Goal: Communication & Community: Answer question/provide support

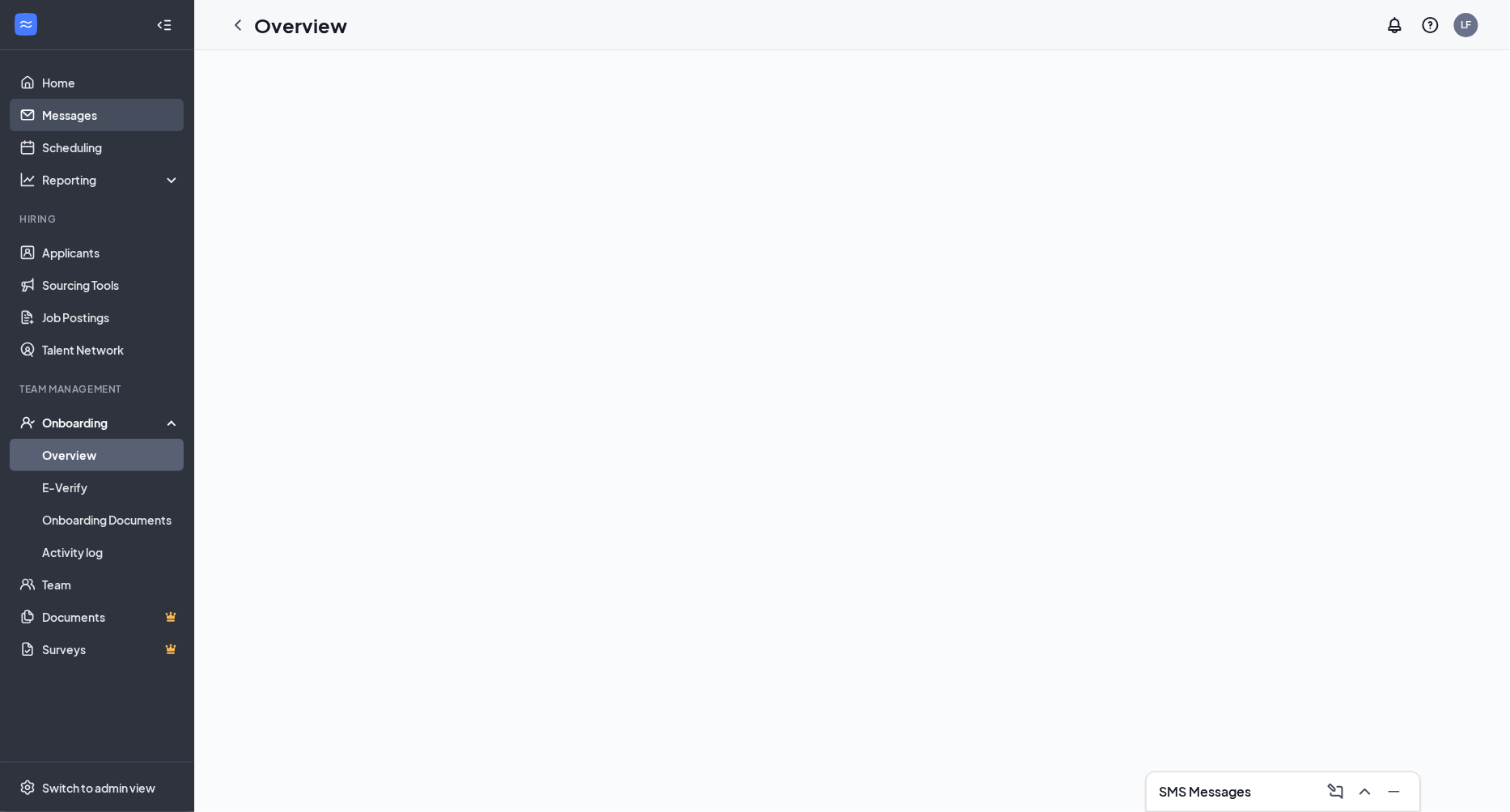
click at [87, 119] on link "Messages" at bounding box center [111, 115] width 138 height 33
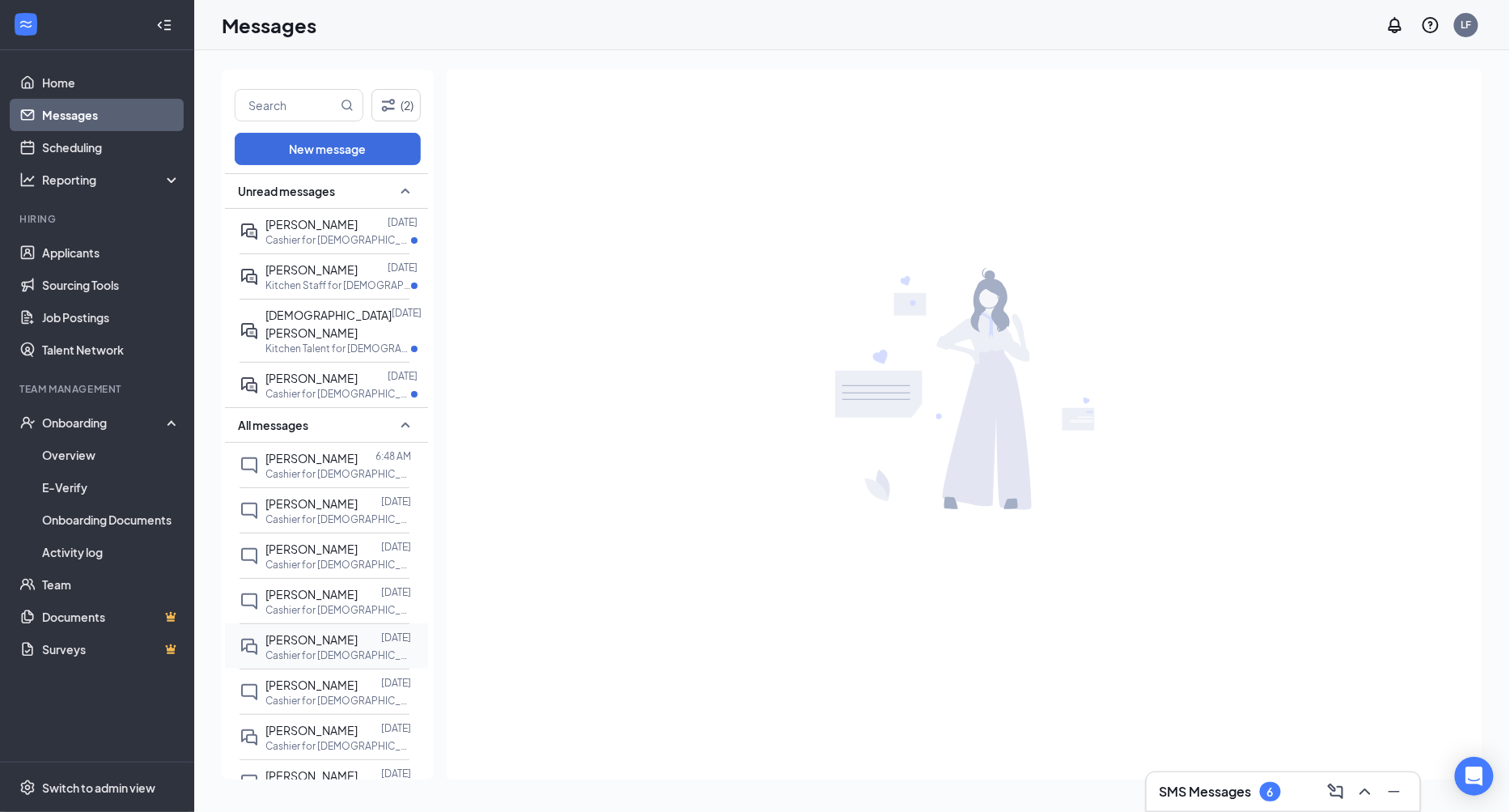
click at [359, 648] on p "Cashier for [DEMOGRAPHIC_DATA]-fil-A of ASU at [GEOGRAPHIC_DATA]" at bounding box center [338, 655] width 146 height 14
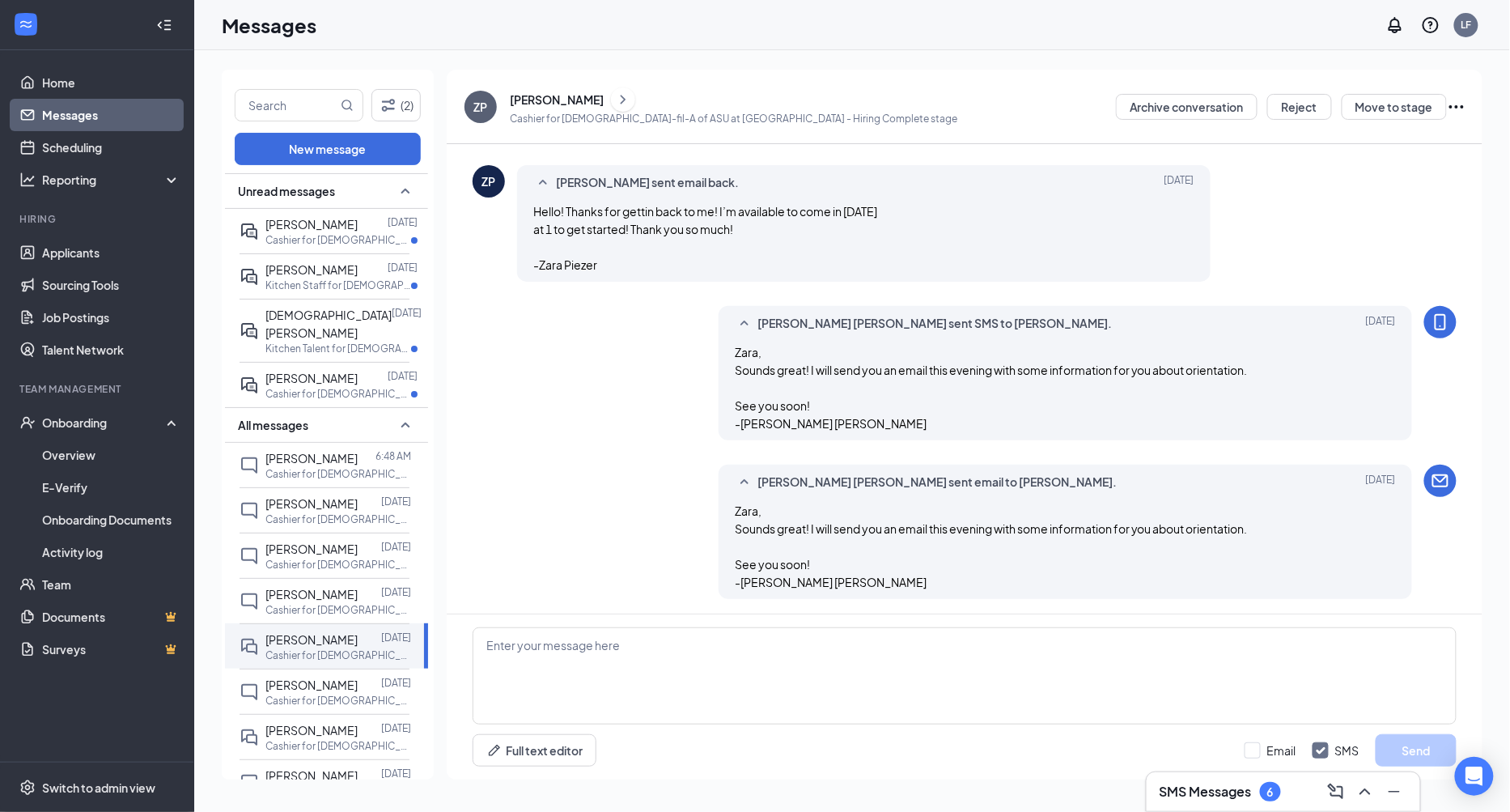
scroll to position [777, 0]
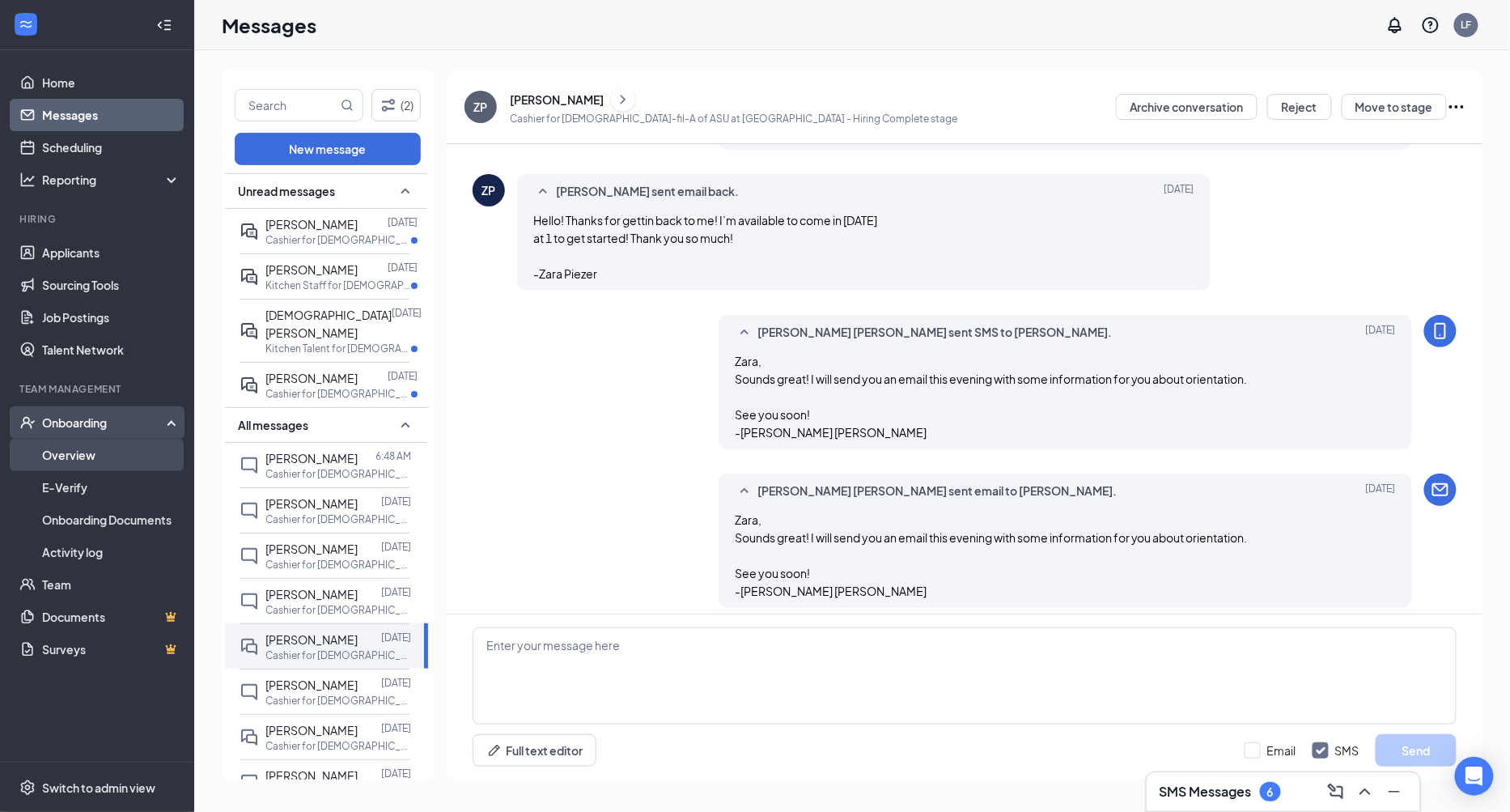
click at [63, 460] on link "Overview" at bounding box center [111, 454] width 138 height 33
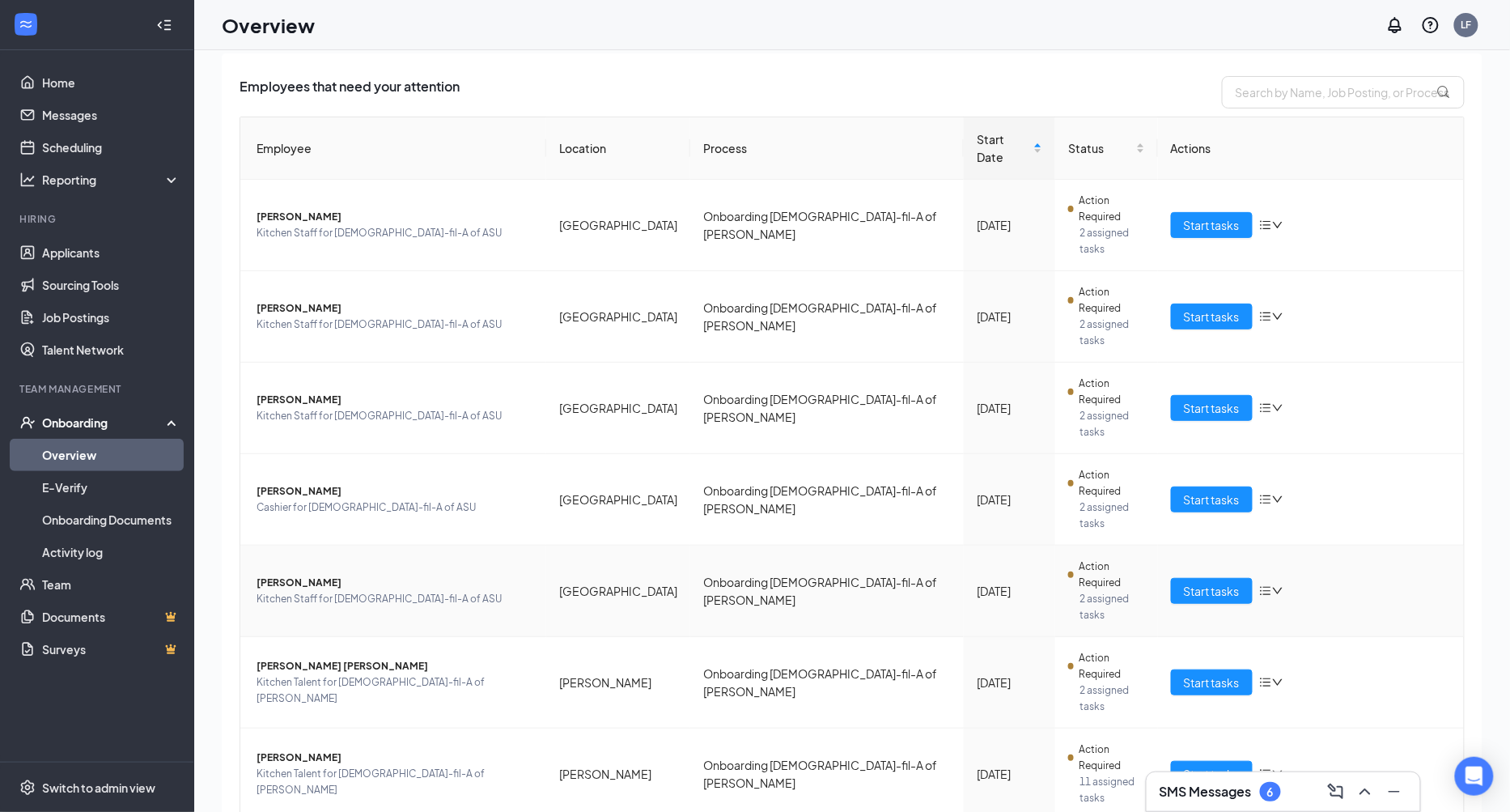
scroll to position [103, 0]
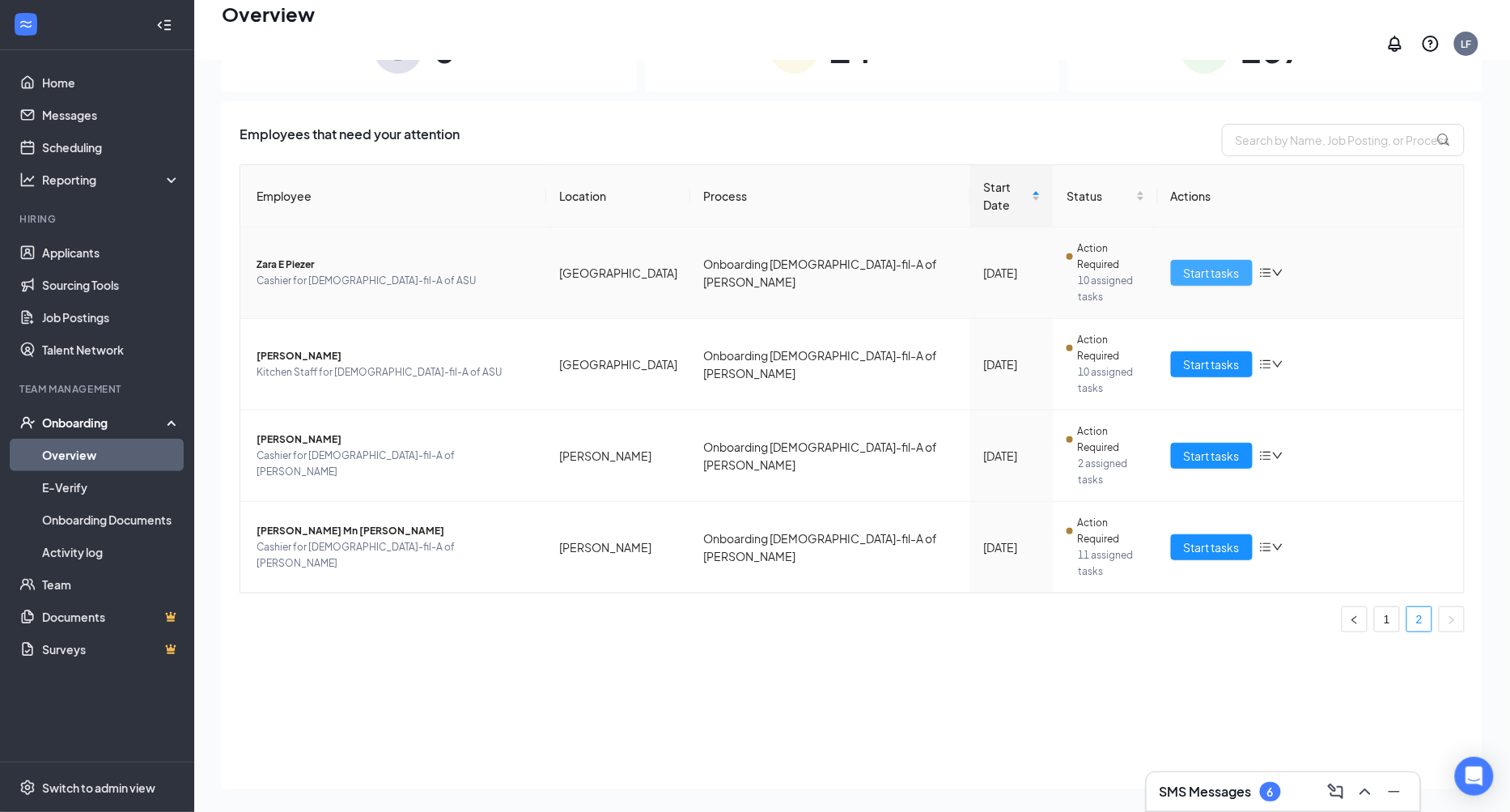
click at [1208, 264] on span "Start tasks" at bounding box center [1212, 272] width 56 height 18
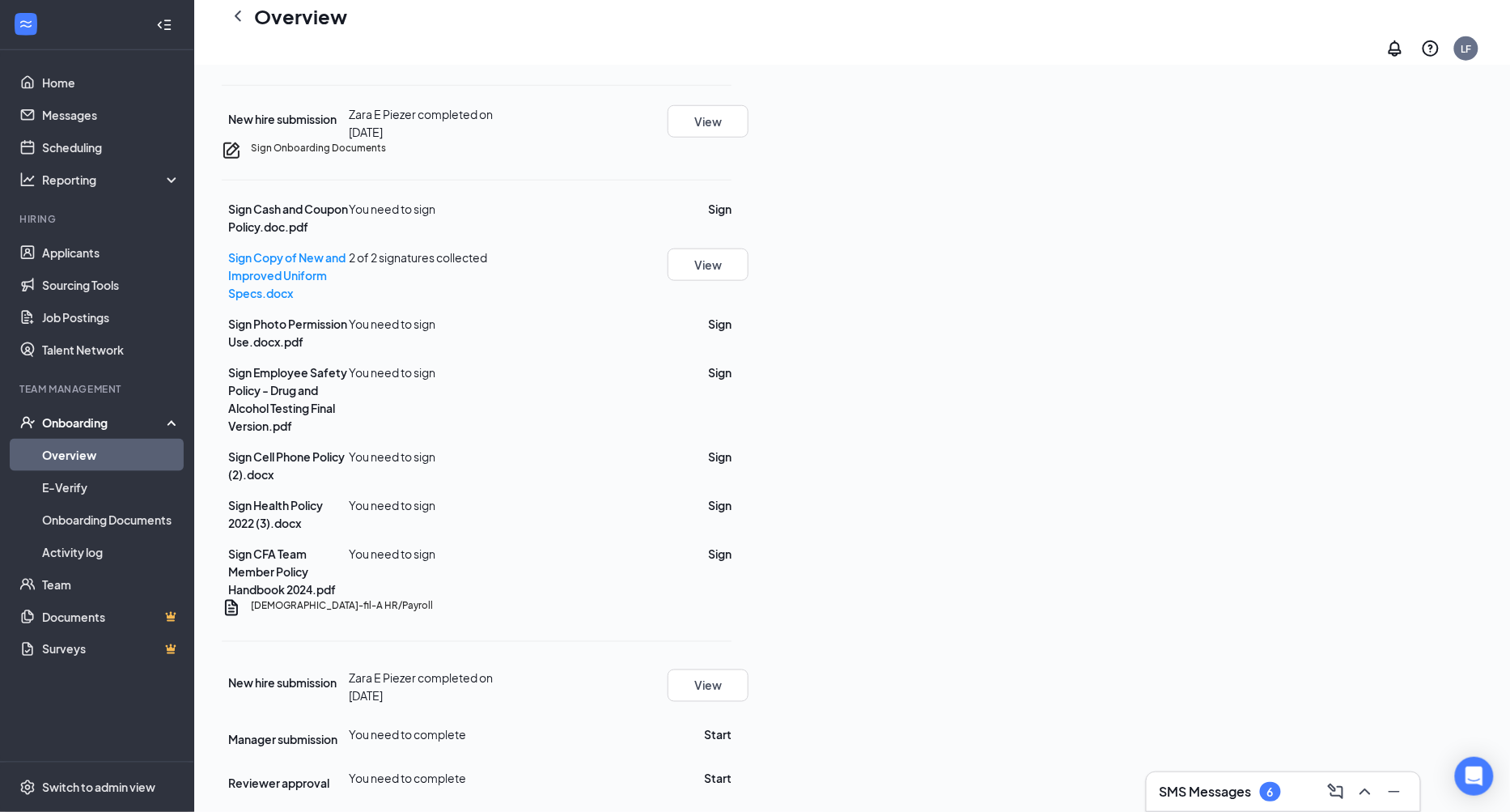
scroll to position [698, 0]
click at [732, 218] on button "Sign" at bounding box center [719, 208] width 23 height 18
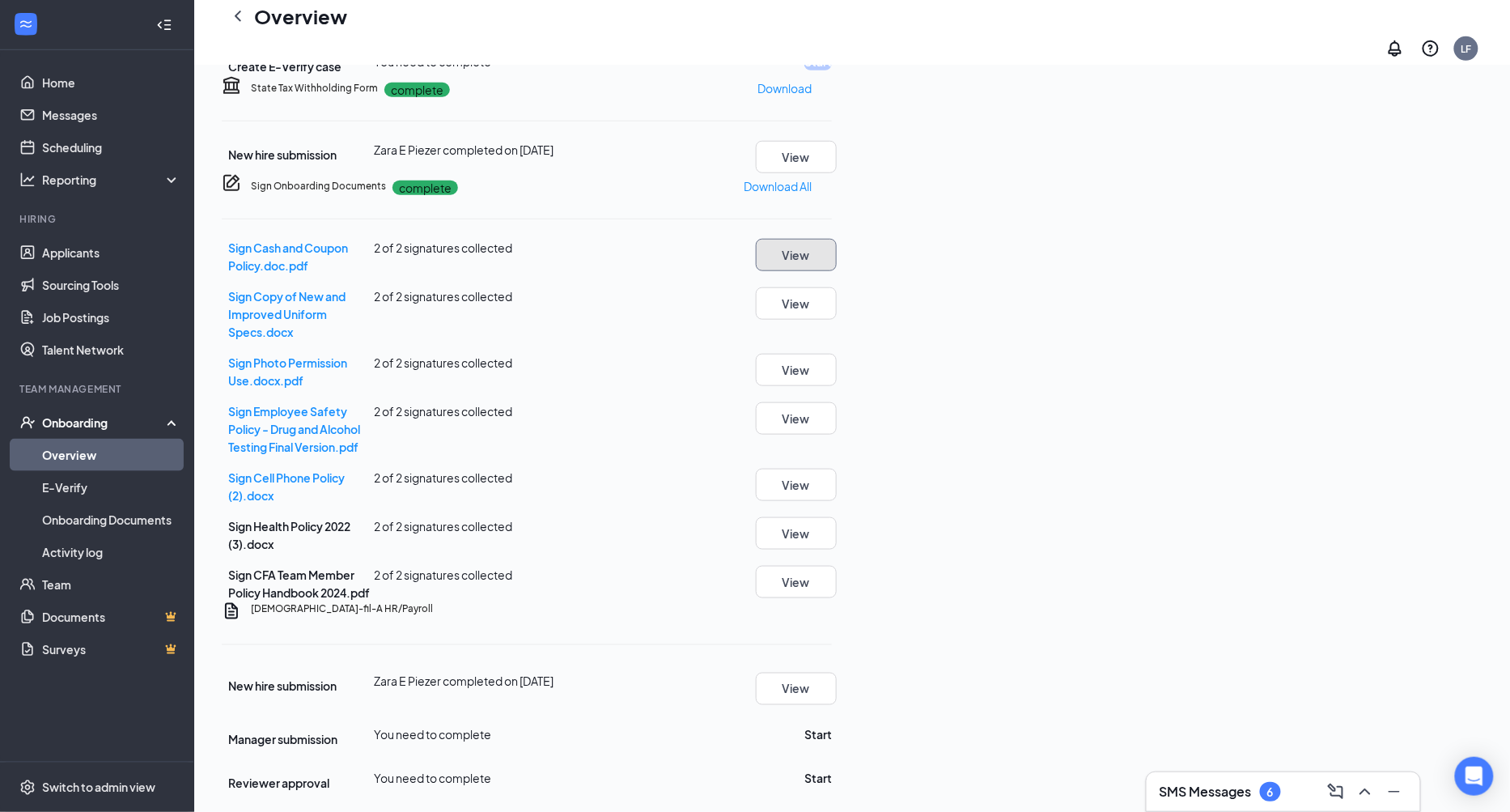
scroll to position [712, 0]
click at [832, 726] on button "Start" at bounding box center [818, 734] width 27 height 18
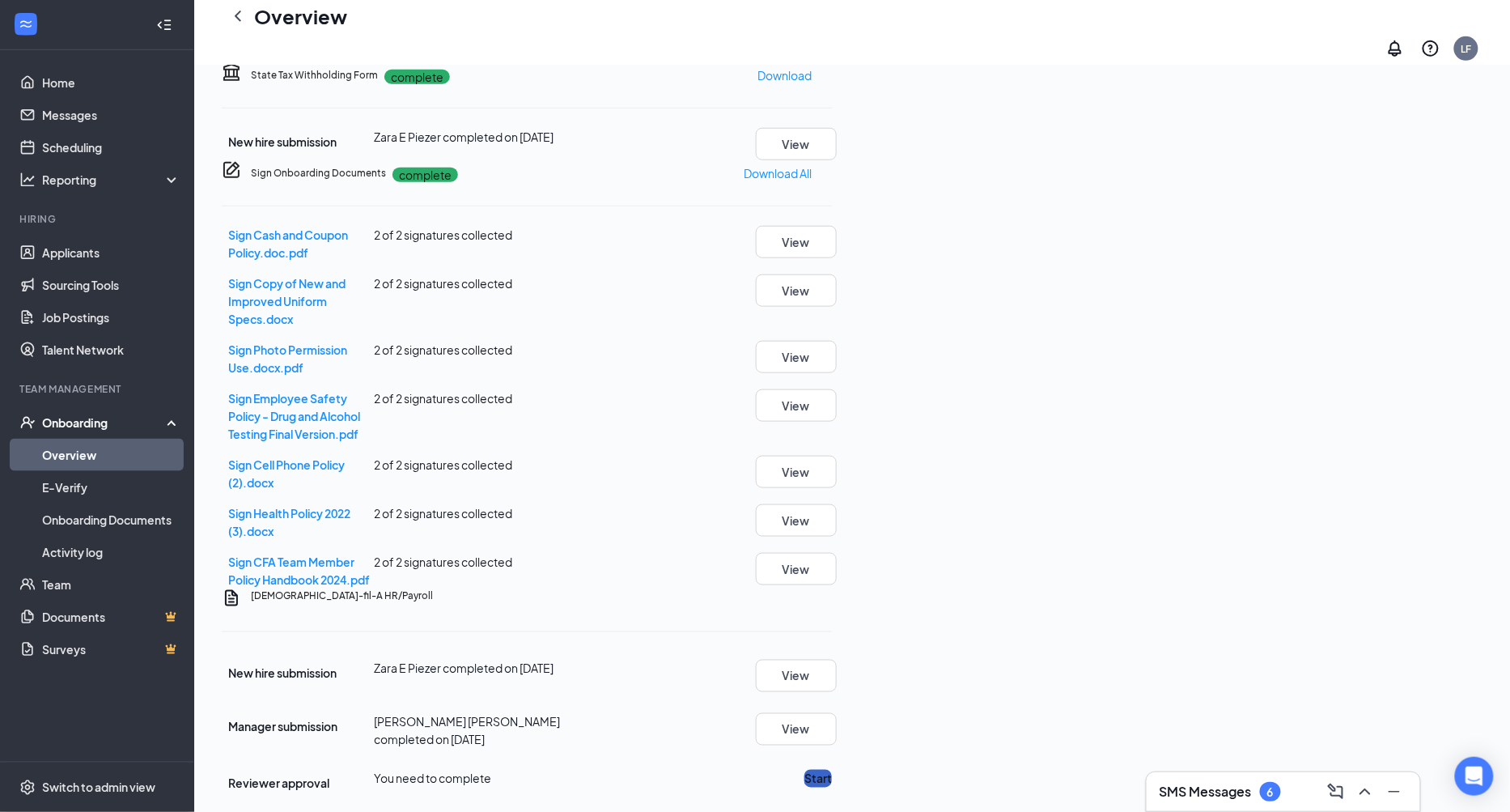
click at [832, 770] on button "Start" at bounding box center [818, 778] width 27 height 18
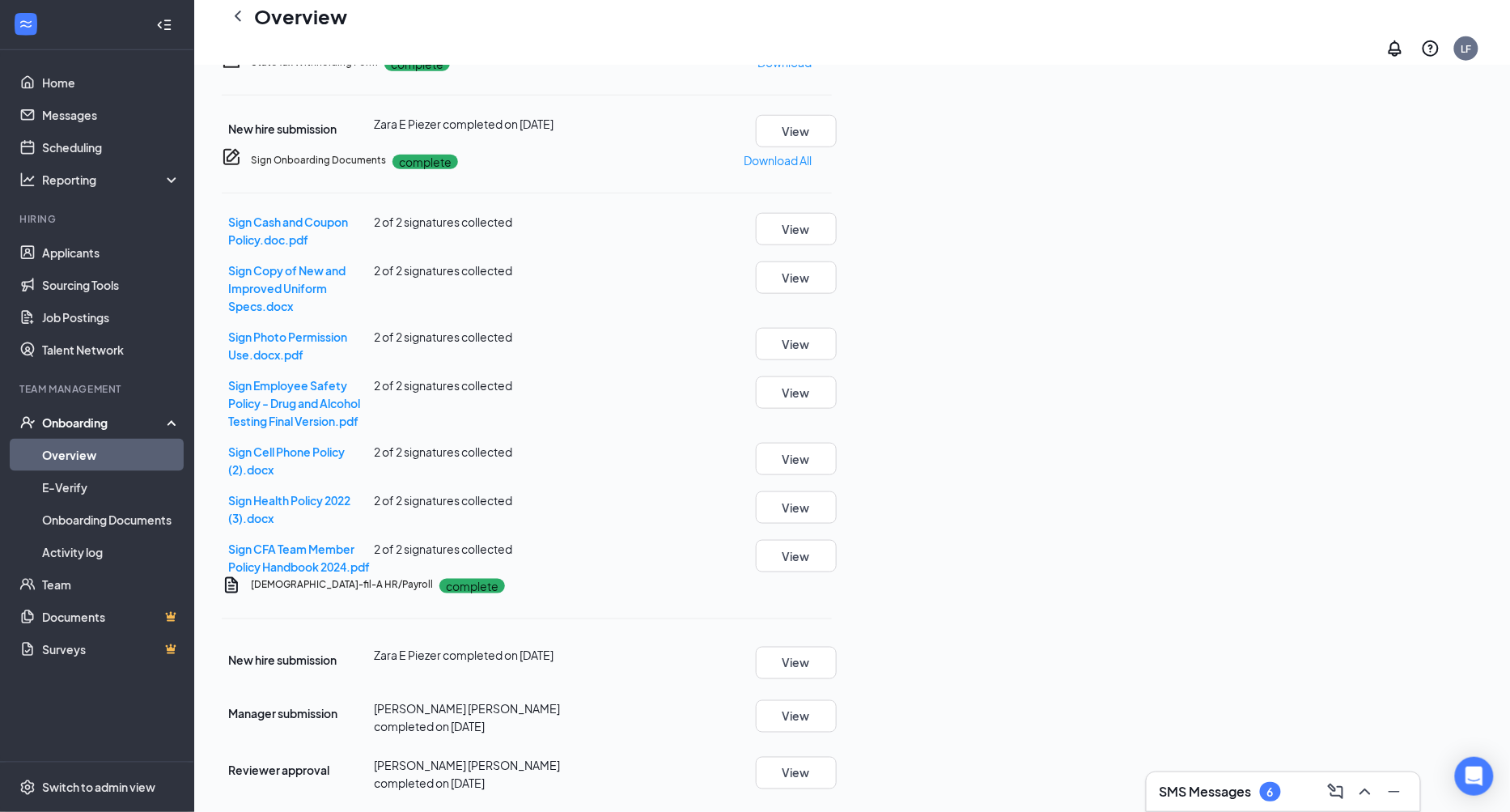
click at [84, 454] on link "Overview" at bounding box center [111, 454] width 138 height 33
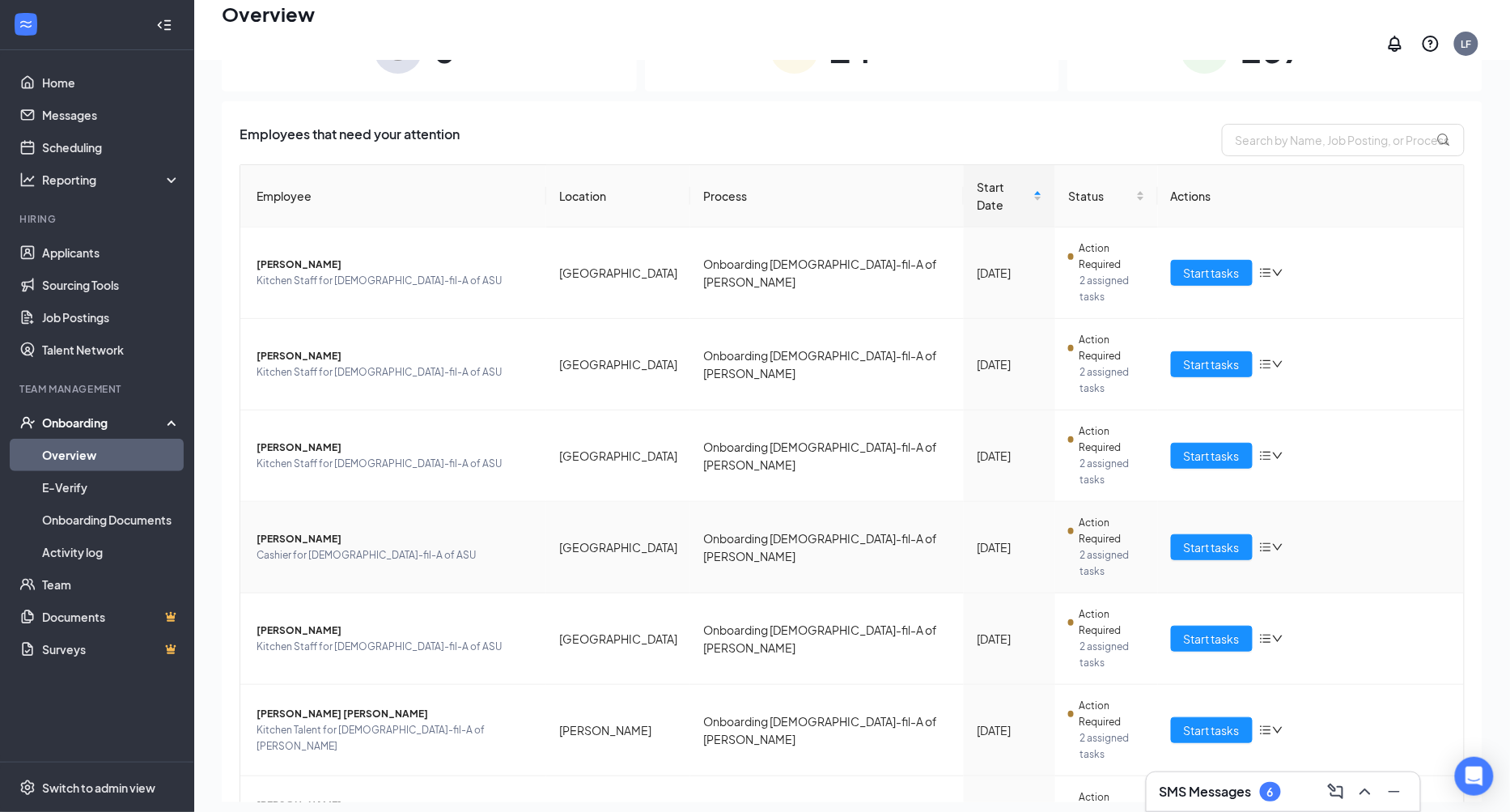
scroll to position [103, 0]
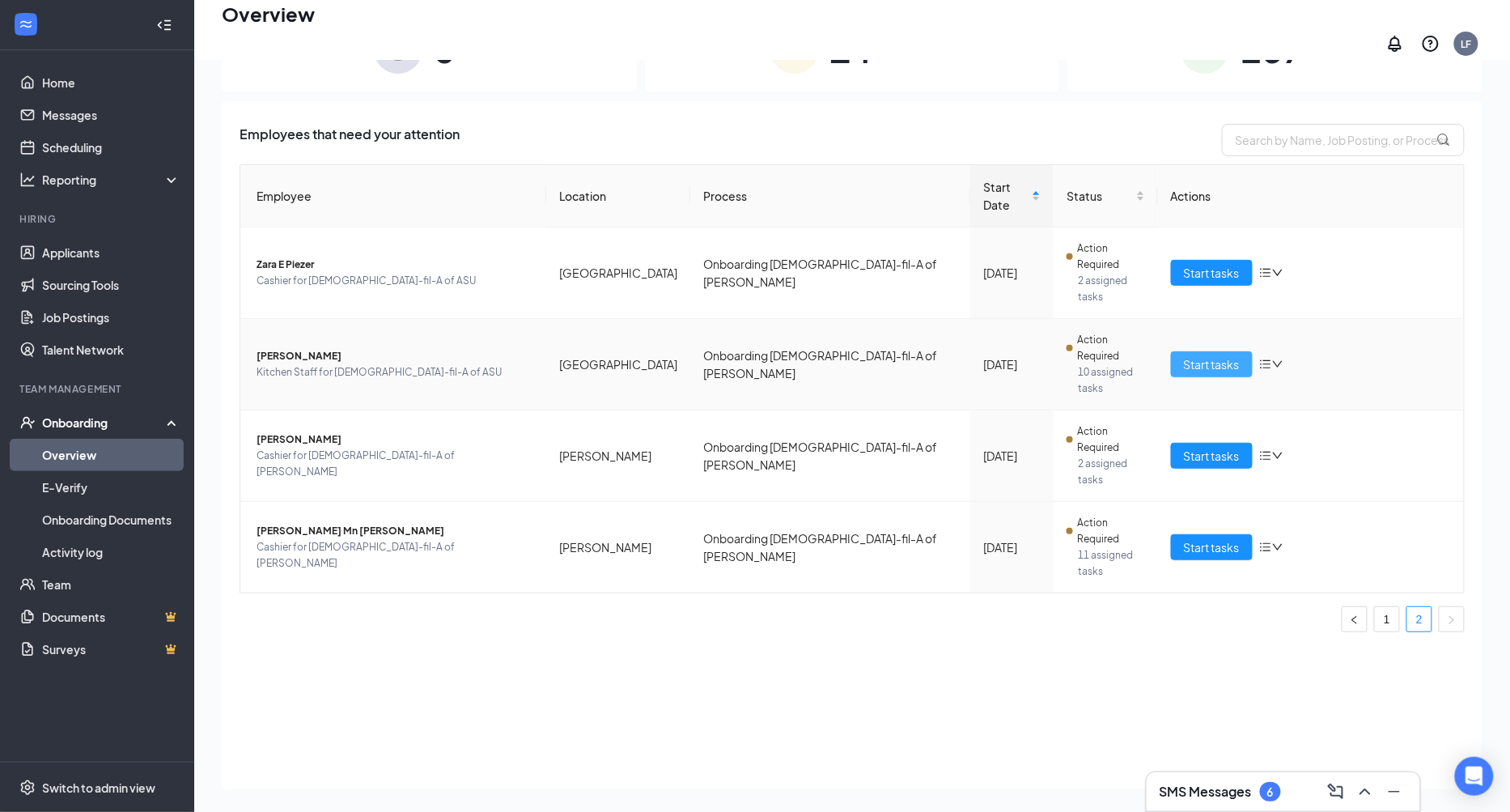
click at [1228, 355] on span "Start tasks" at bounding box center [1212, 363] width 56 height 18
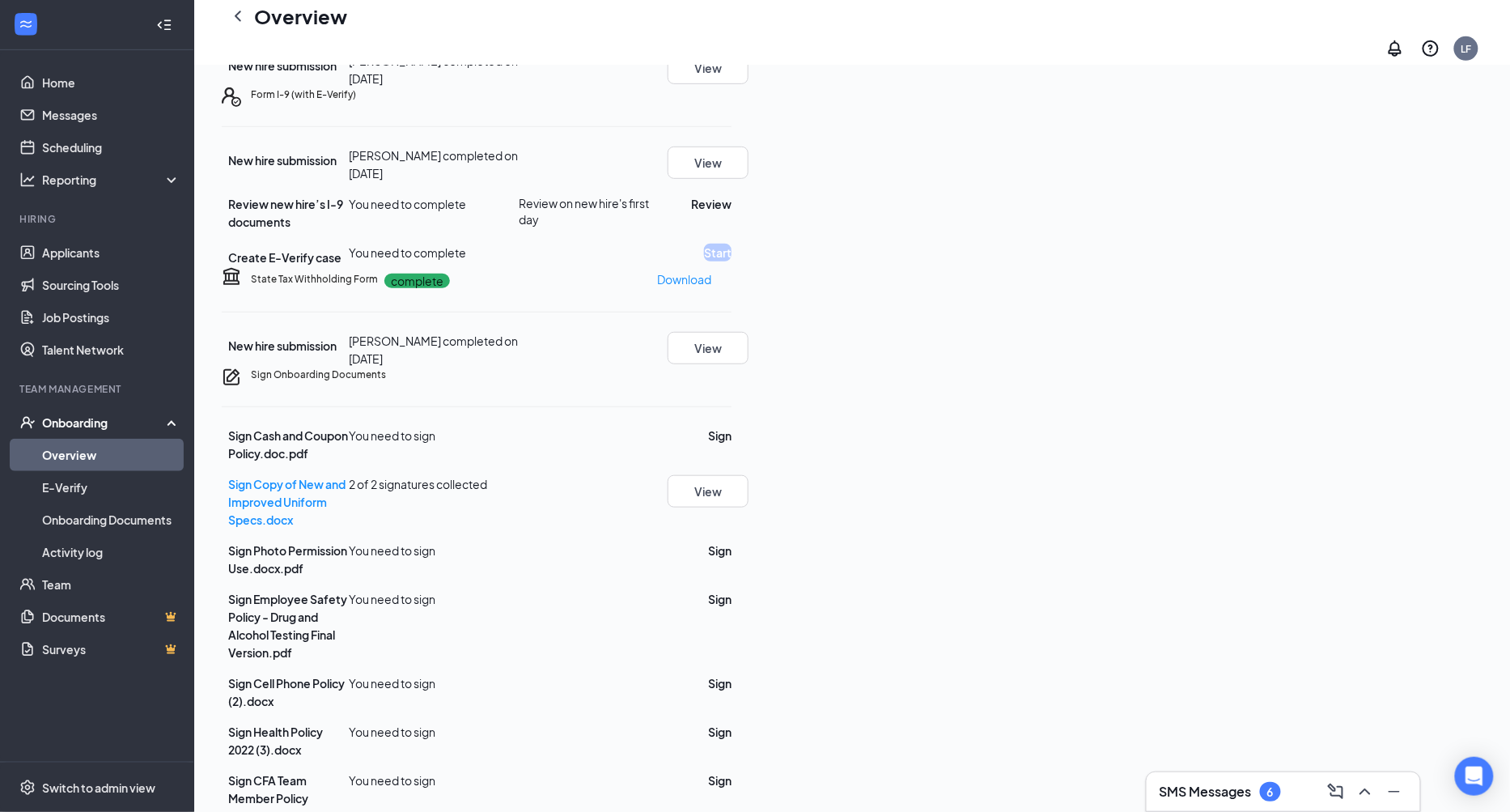
scroll to position [270, 0]
click at [732, 211] on button "Review" at bounding box center [711, 202] width 40 height 18
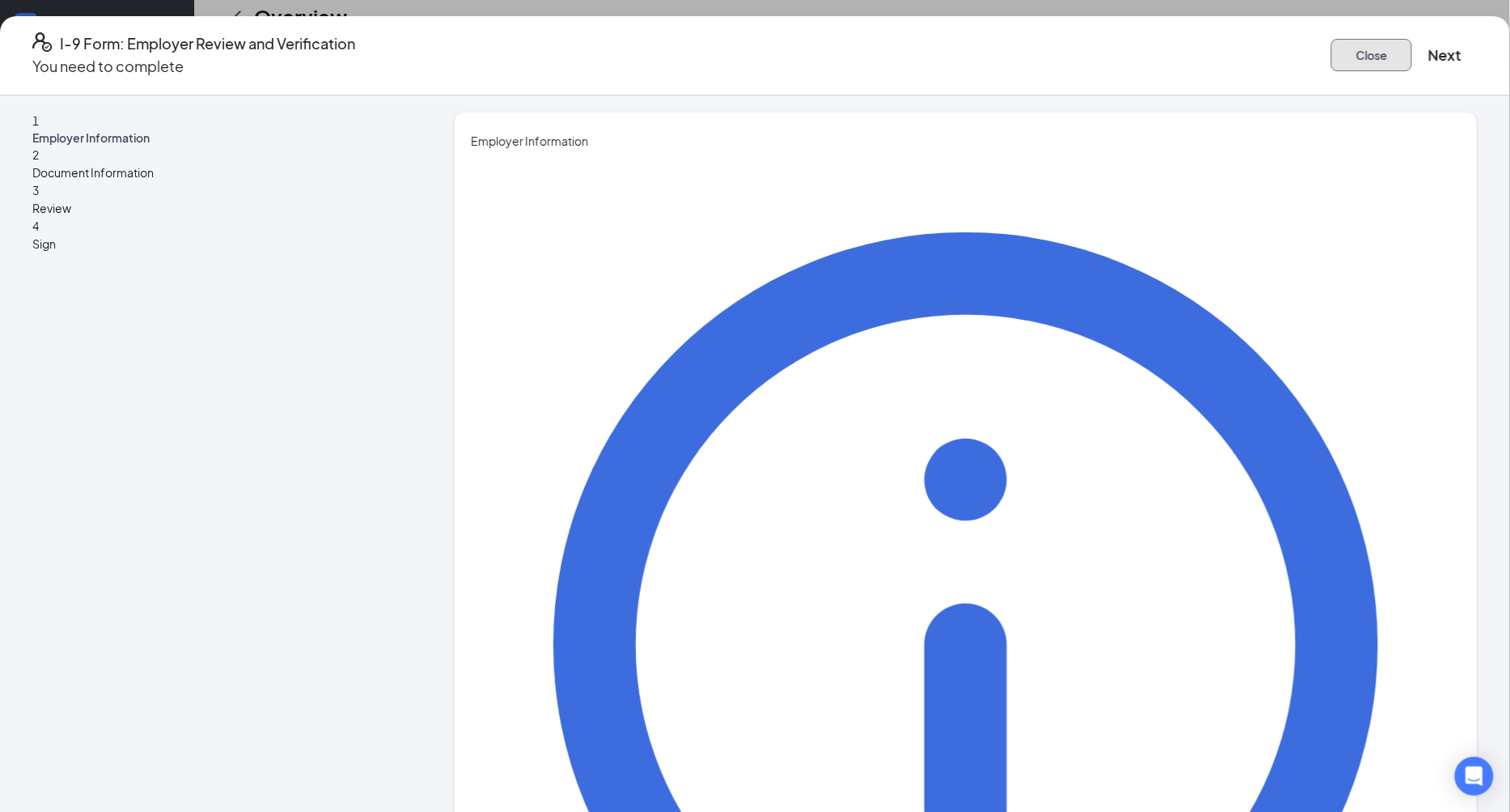
click at [1332, 42] on button "Close" at bounding box center [1372, 55] width 81 height 33
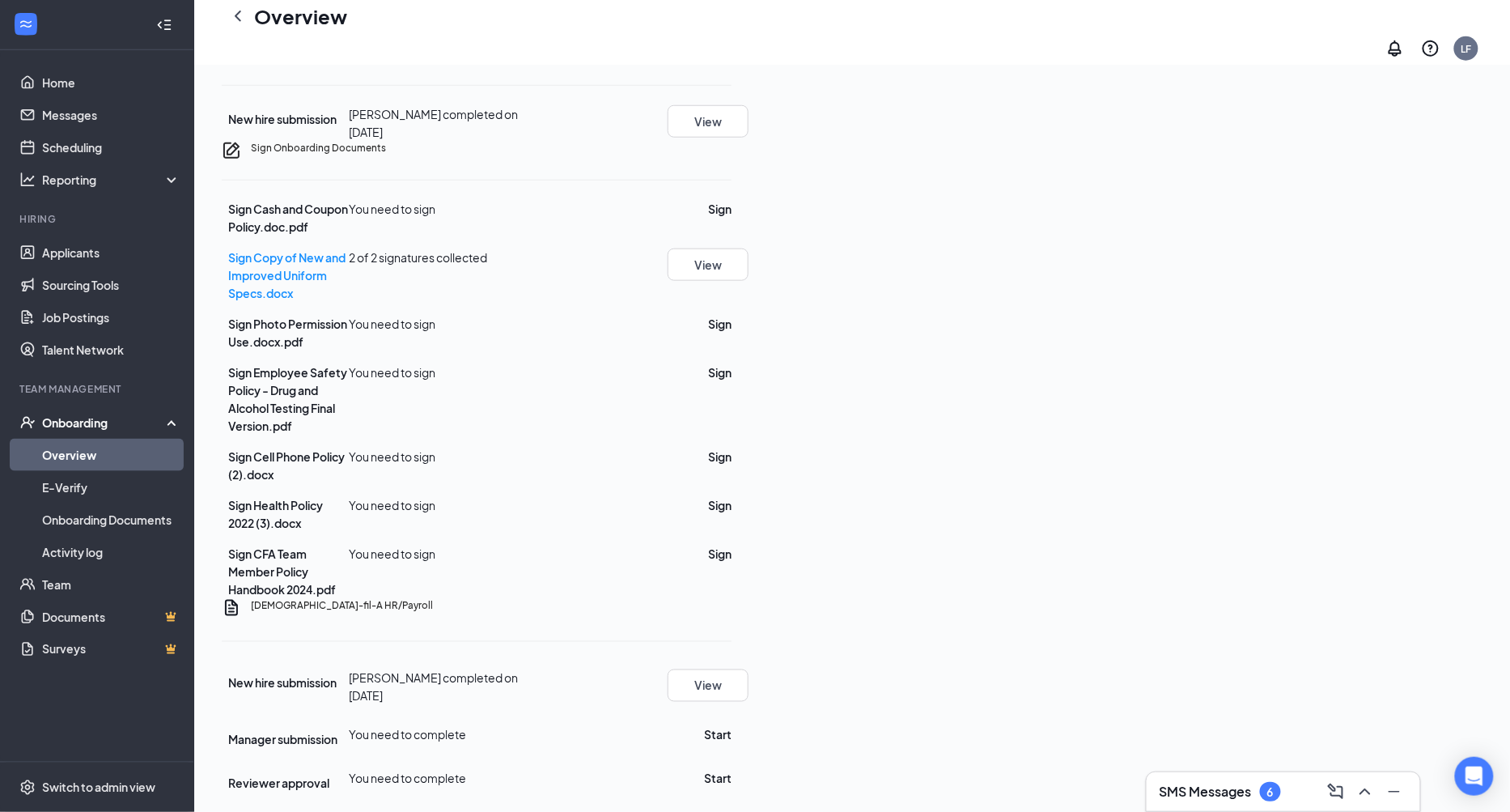
scroll to position [508, 0]
click at [732, 218] on button "Sign" at bounding box center [719, 208] width 23 height 18
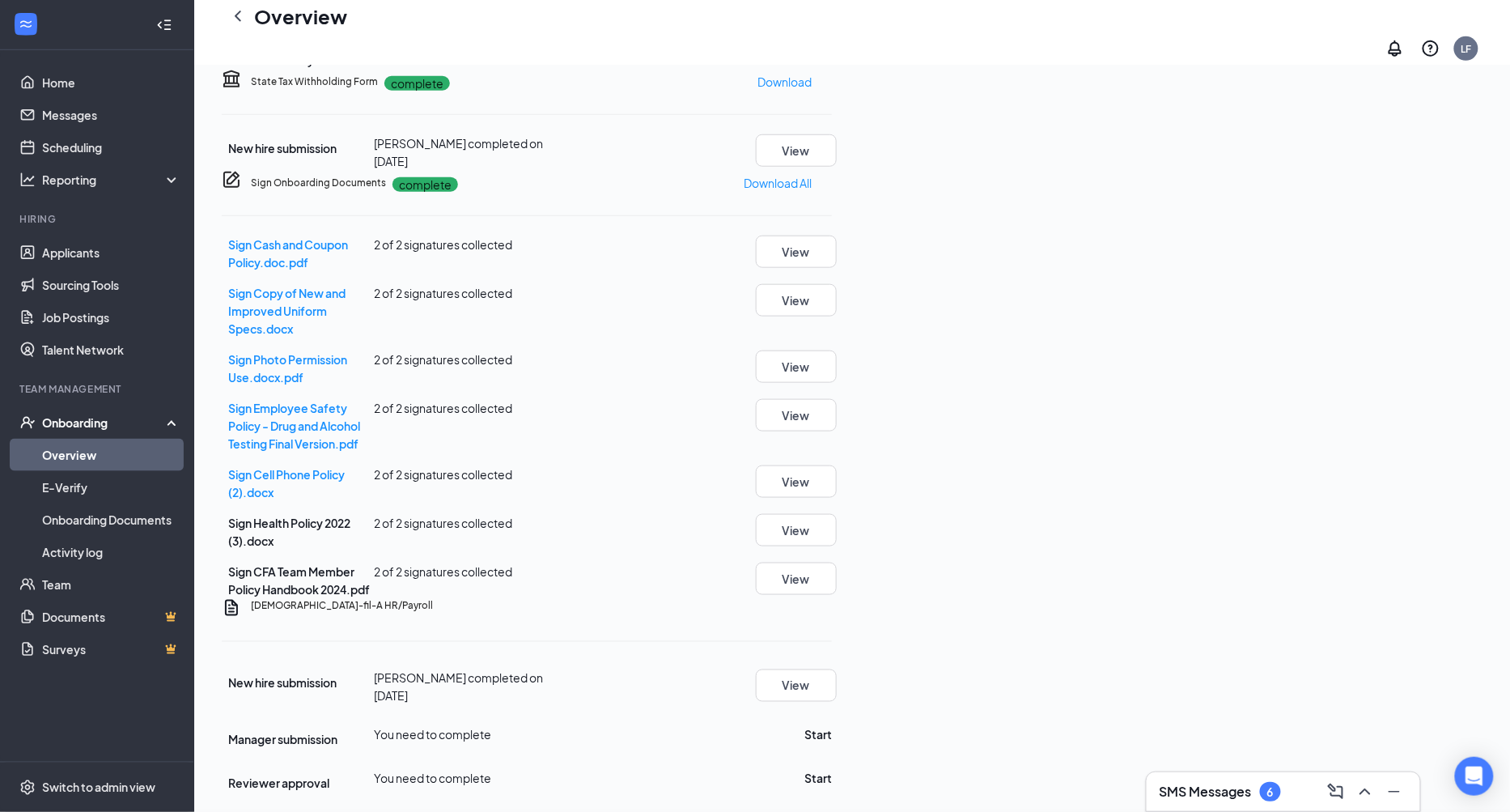
click at [946, 285] on div "Sign Onboarding Documents [PERSON_NAME] completed on [DATE] Close Sign Cash and…" at bounding box center [755, 406] width 1510 height 812
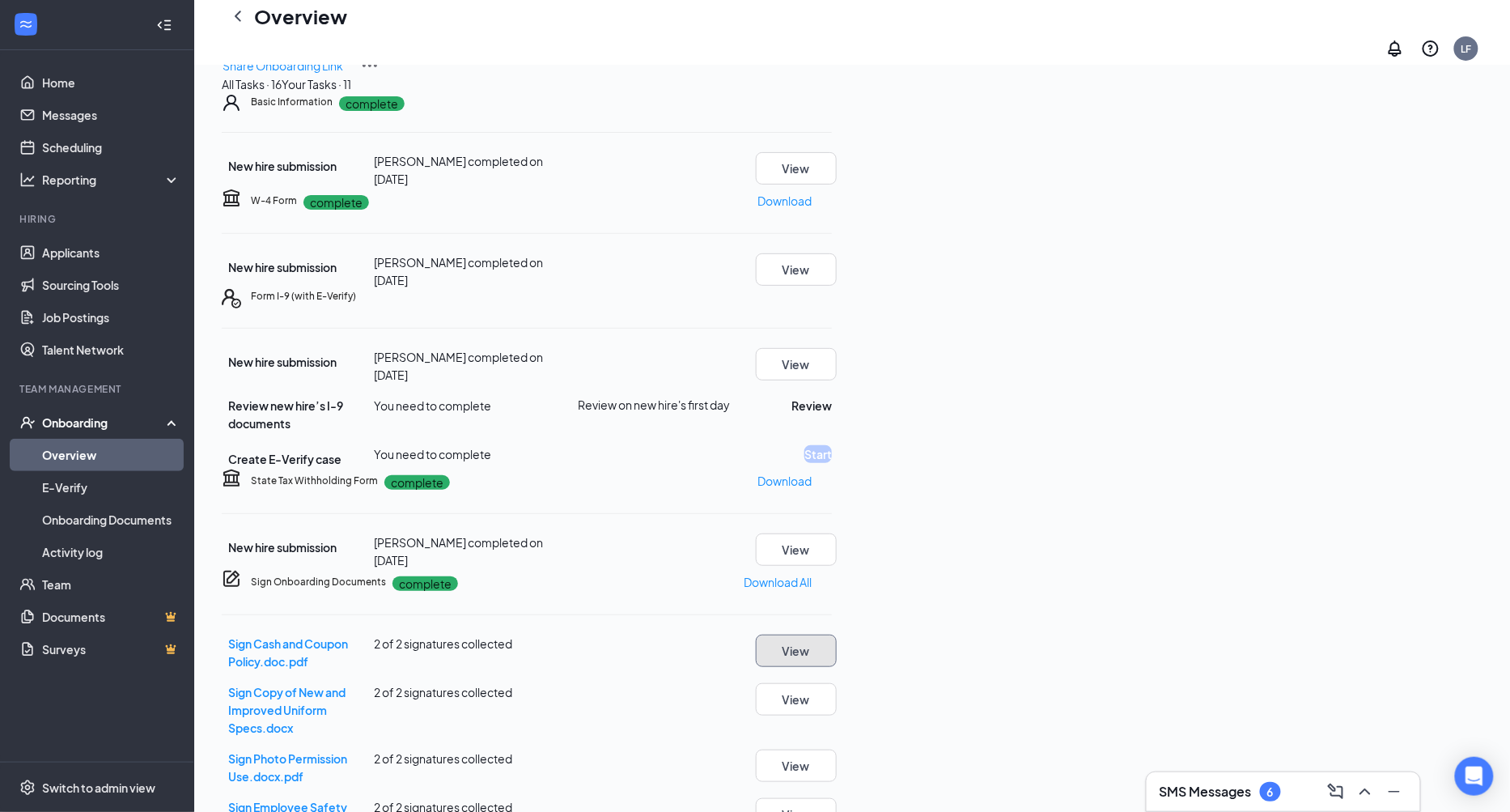
scroll to position [0, 0]
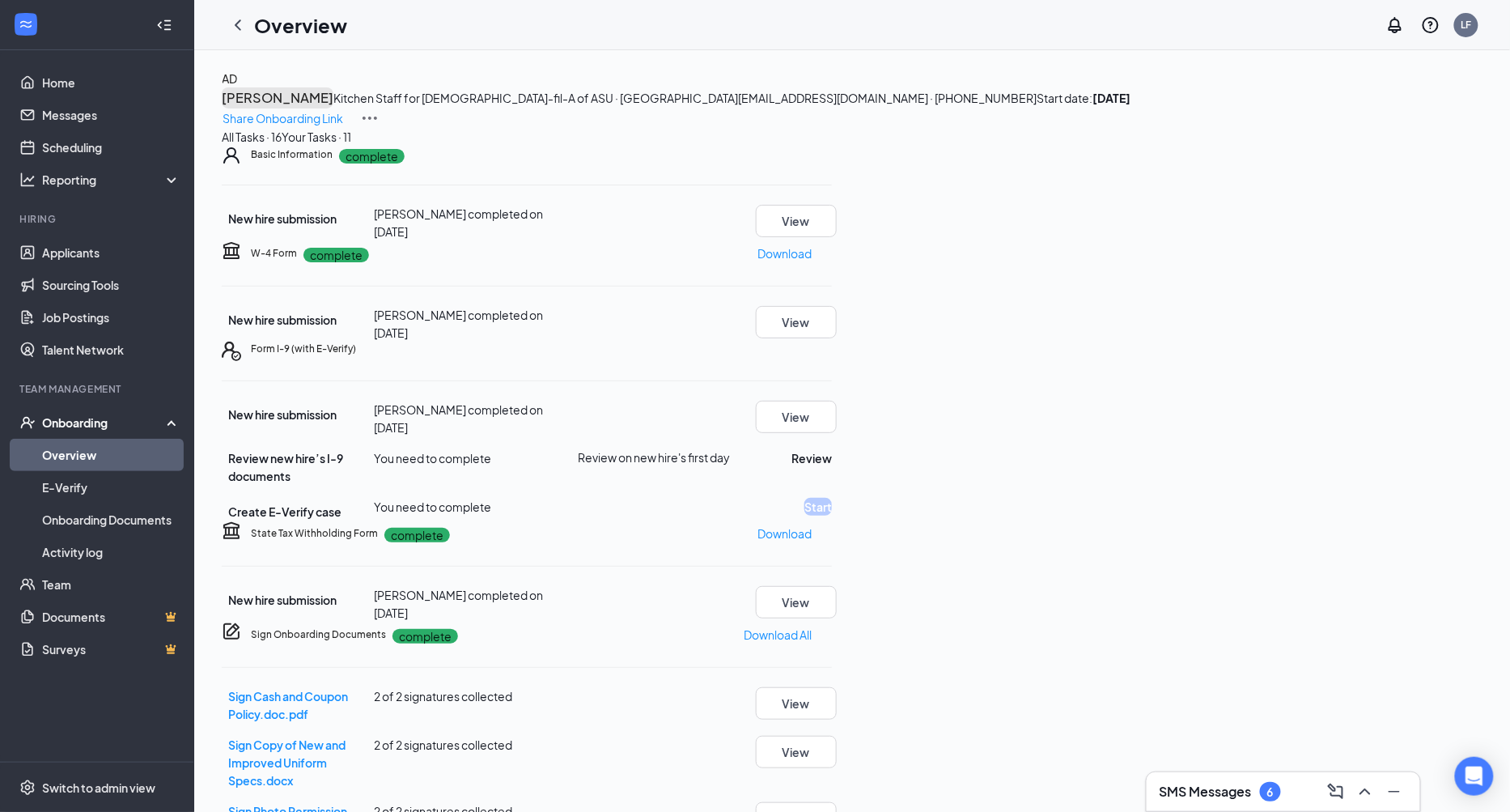
click at [334, 107] on h3 "[PERSON_NAME]" at bounding box center [278, 98] width 112 height 21
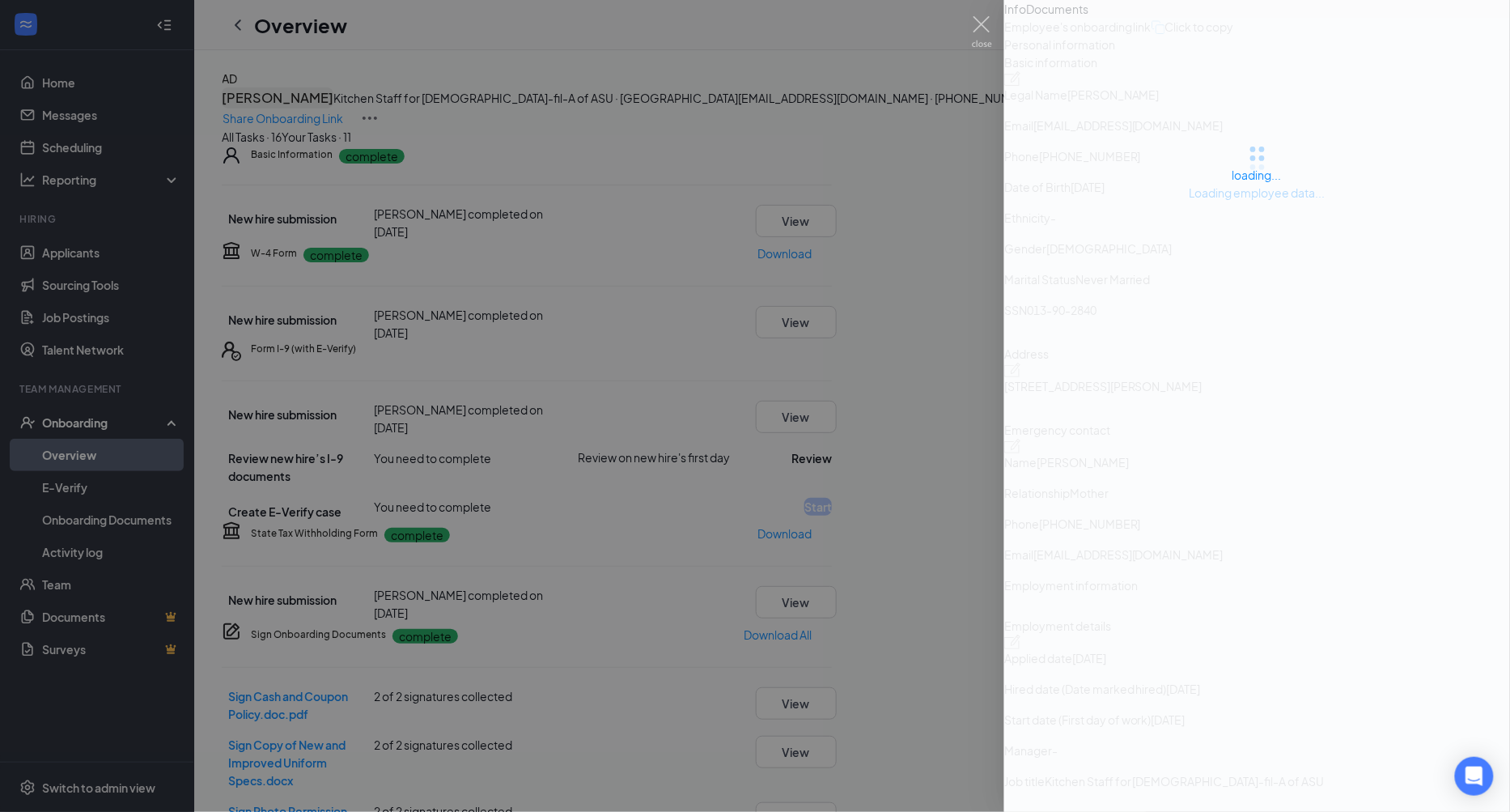
click at [434, 107] on div at bounding box center [755, 406] width 1510 height 812
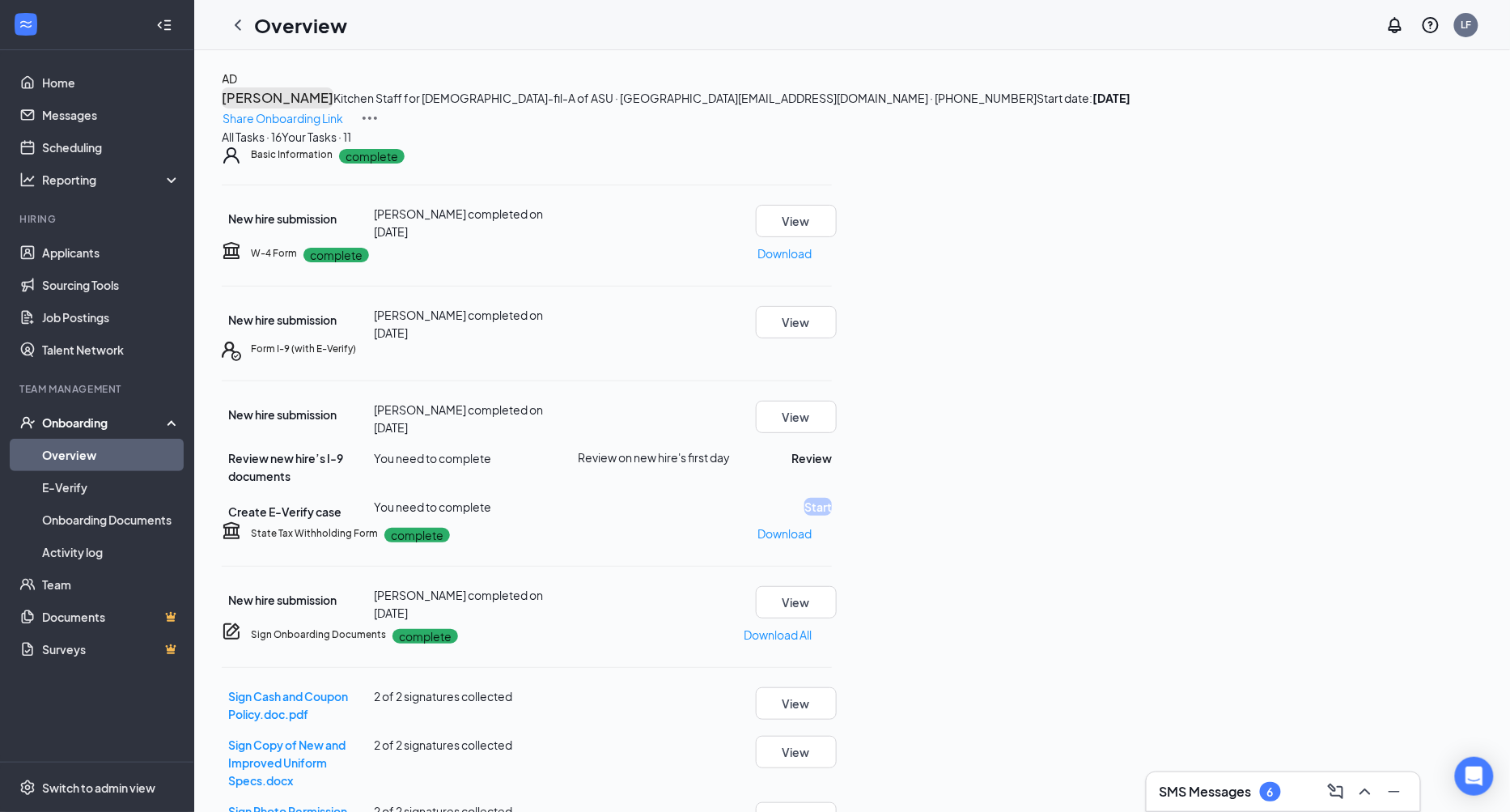
click at [334, 108] on h3 "[PERSON_NAME]" at bounding box center [278, 98] width 112 height 21
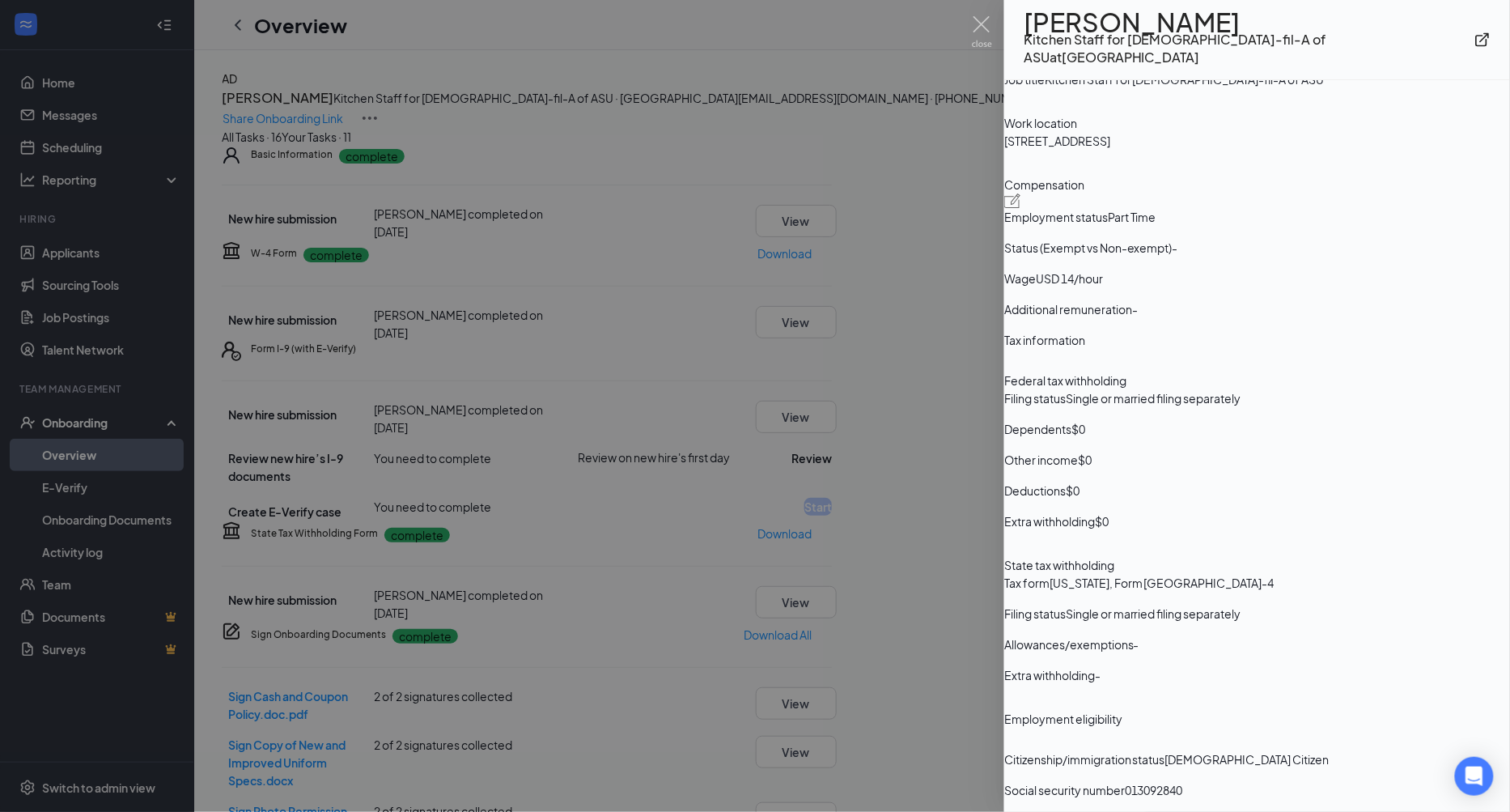
scroll to position [1238, 0]
click at [705, 190] on div at bounding box center [755, 406] width 1510 height 812
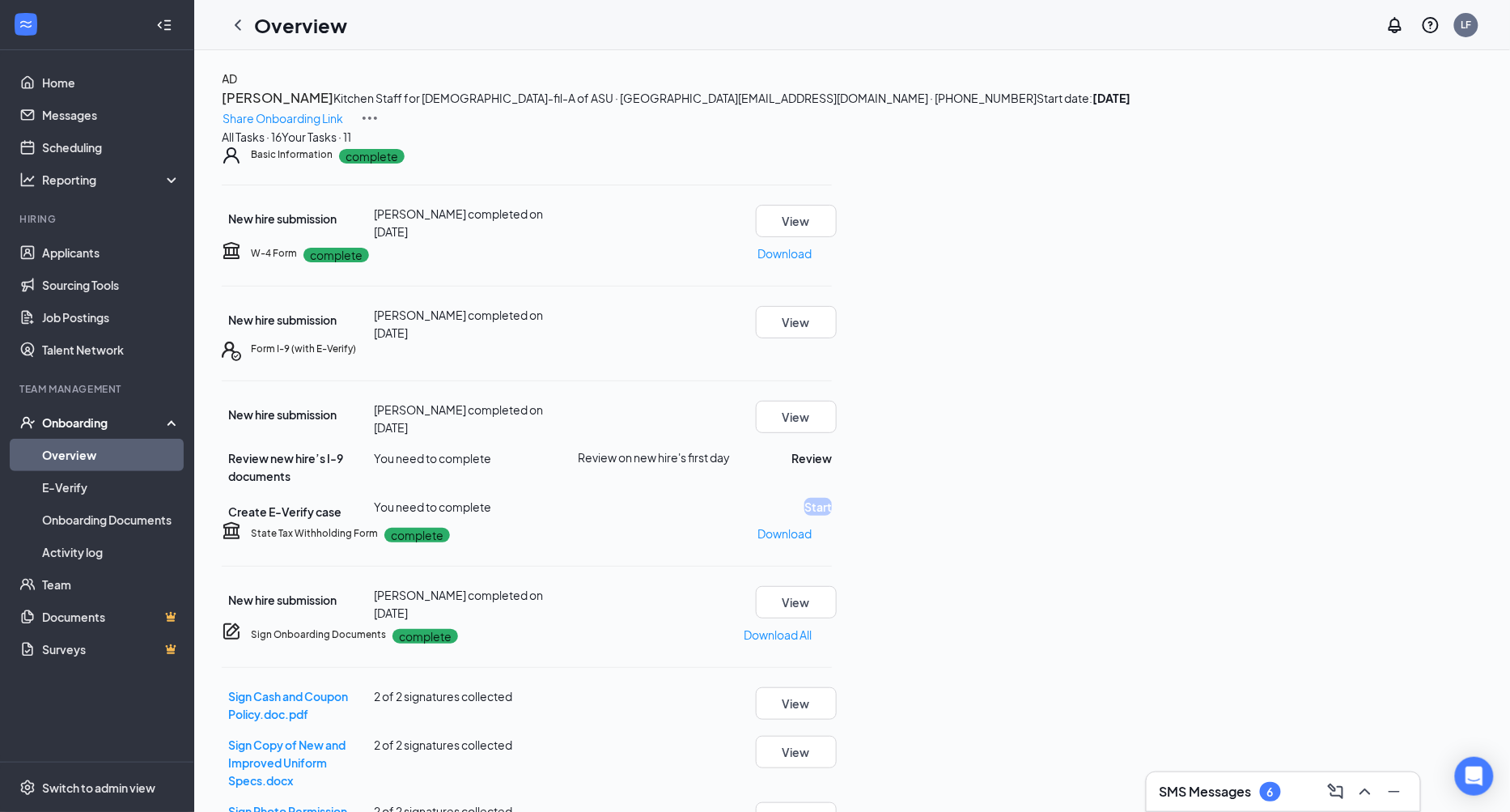
click at [97, 447] on link "Overview" at bounding box center [111, 454] width 138 height 33
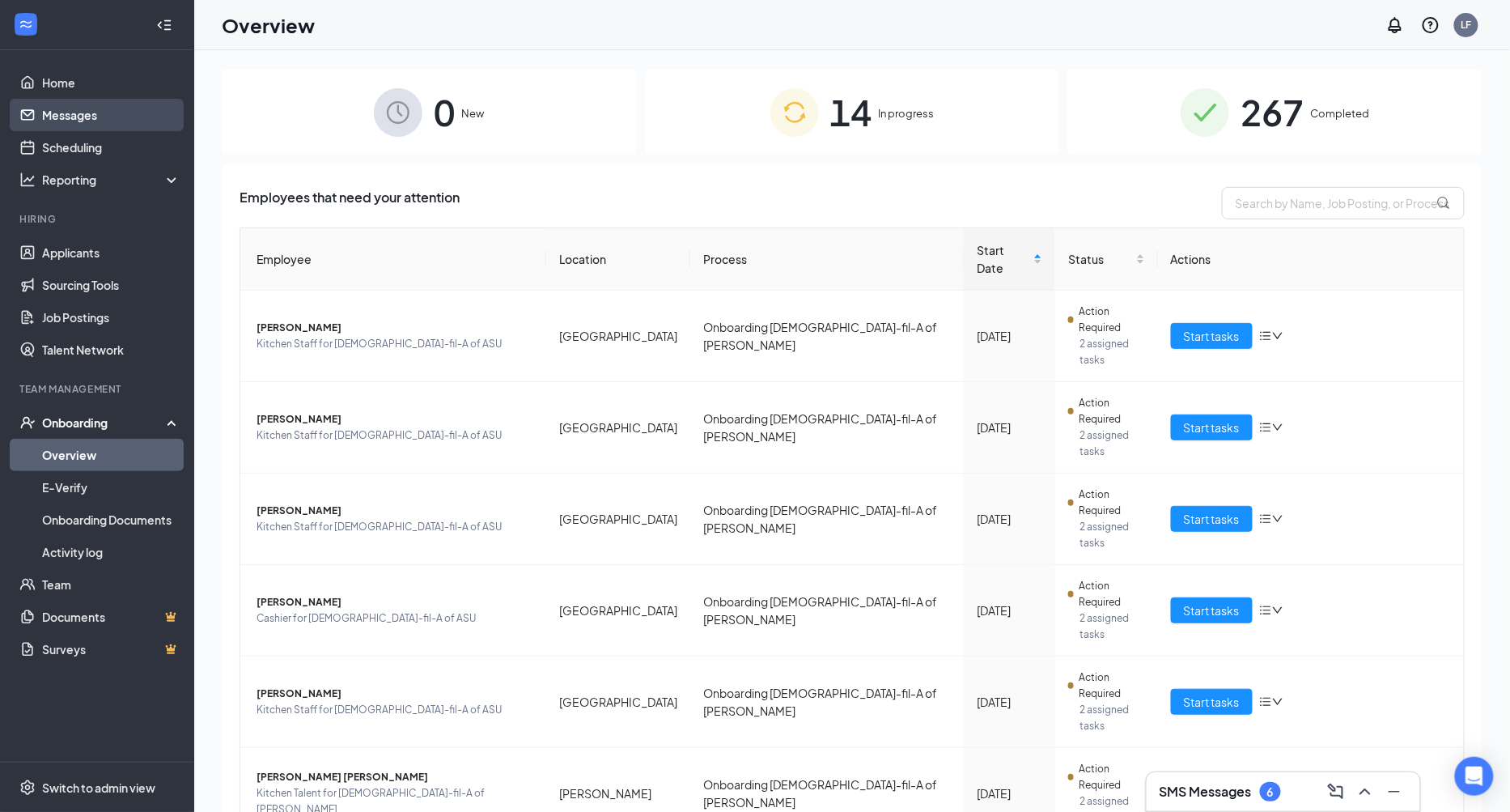
click at [70, 121] on link "Messages" at bounding box center [111, 115] width 138 height 33
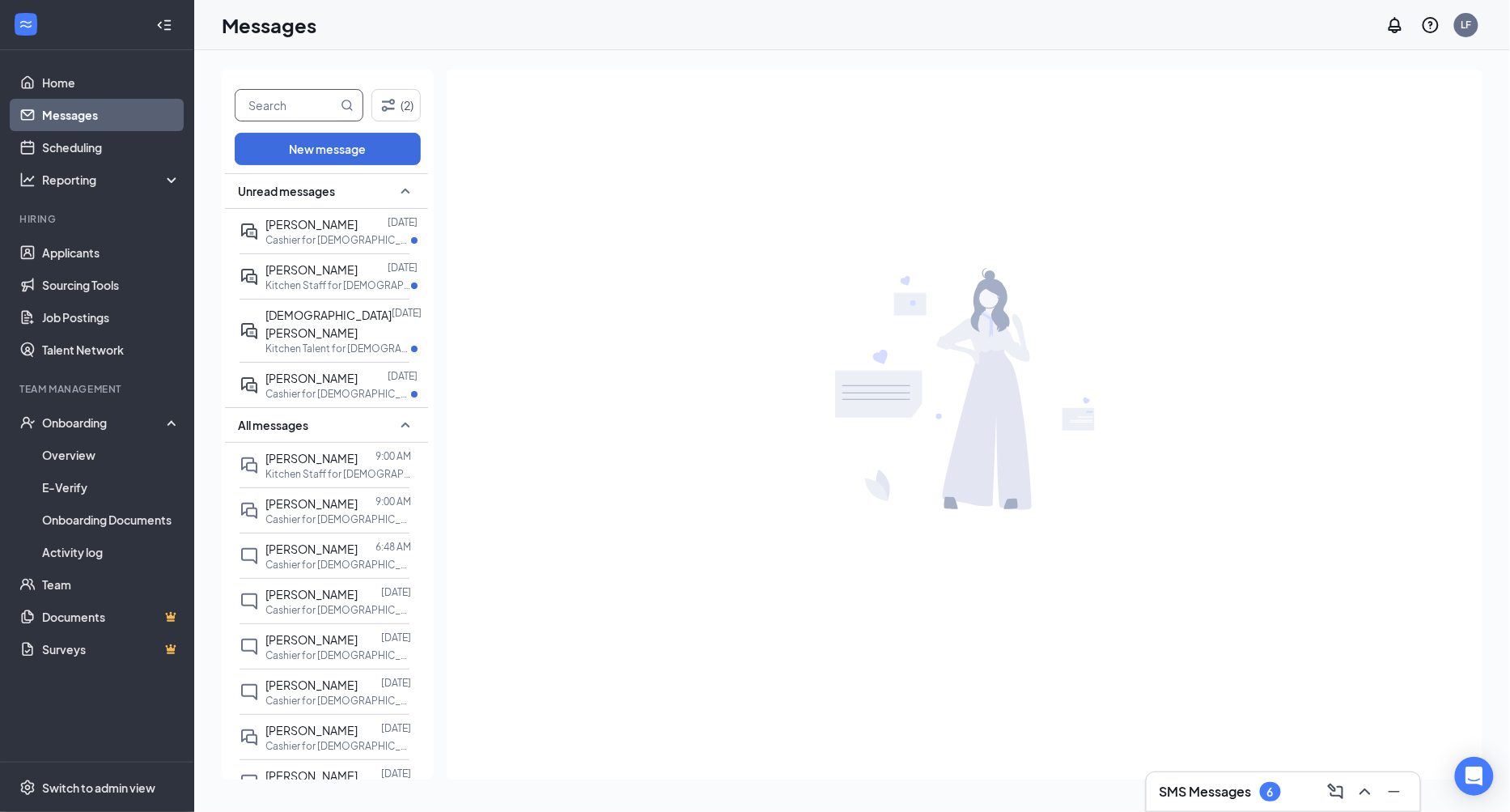
click at [272, 109] on input "text" at bounding box center [286, 105] width 102 height 31
type input "aiden"
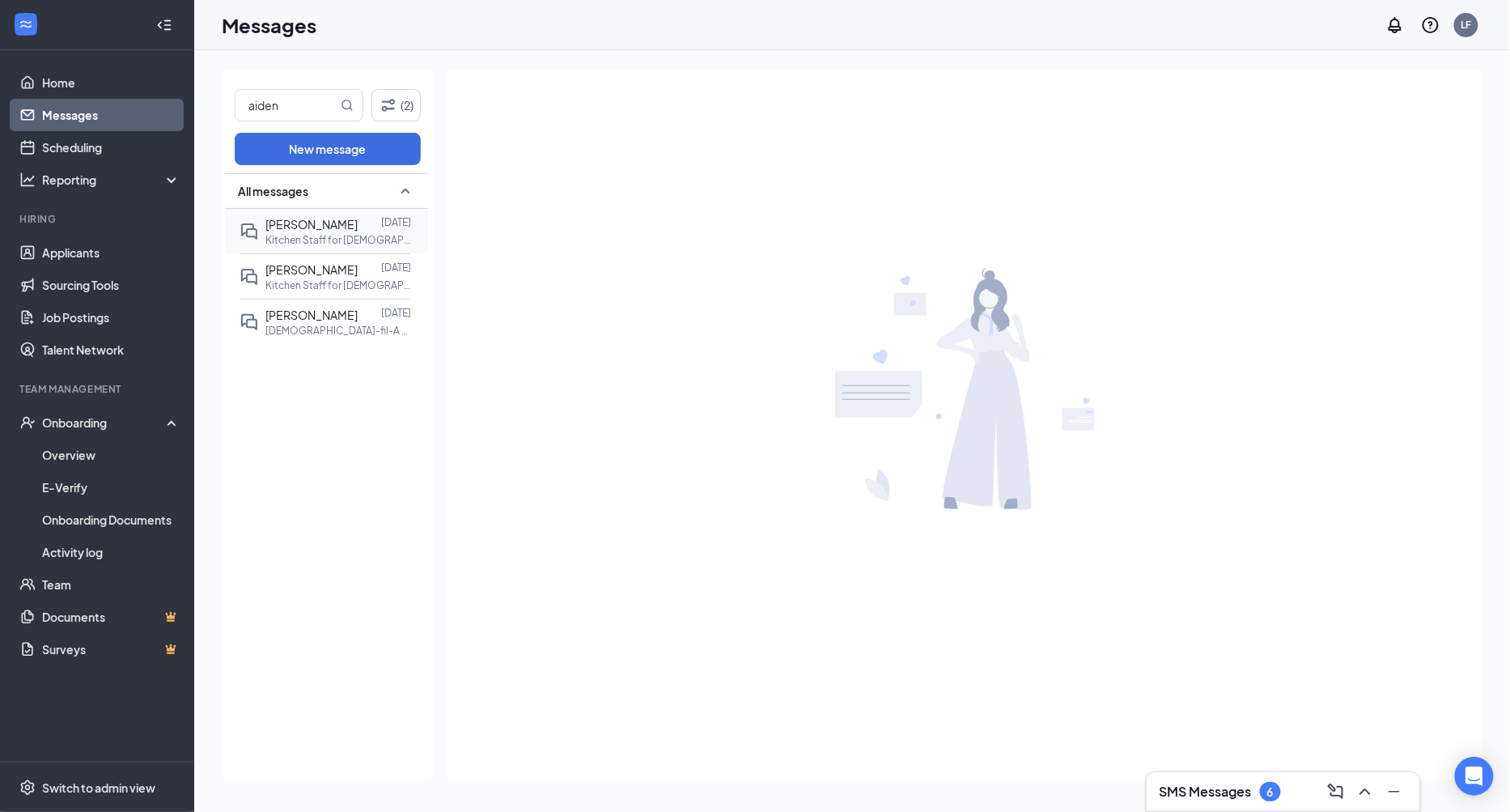
click at [312, 229] on span "[PERSON_NAME]" at bounding box center [311, 224] width 93 height 15
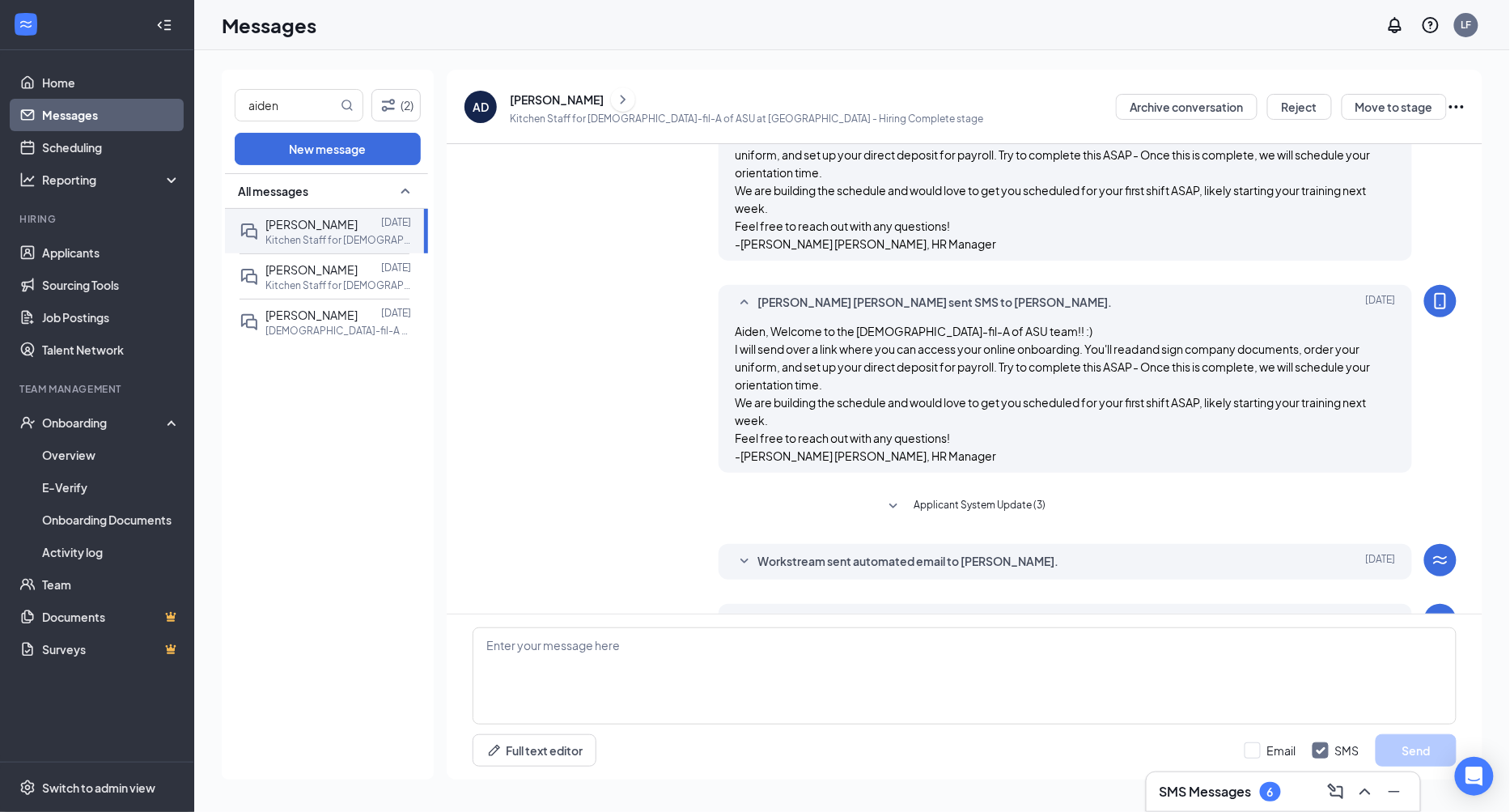
scroll to position [577, 0]
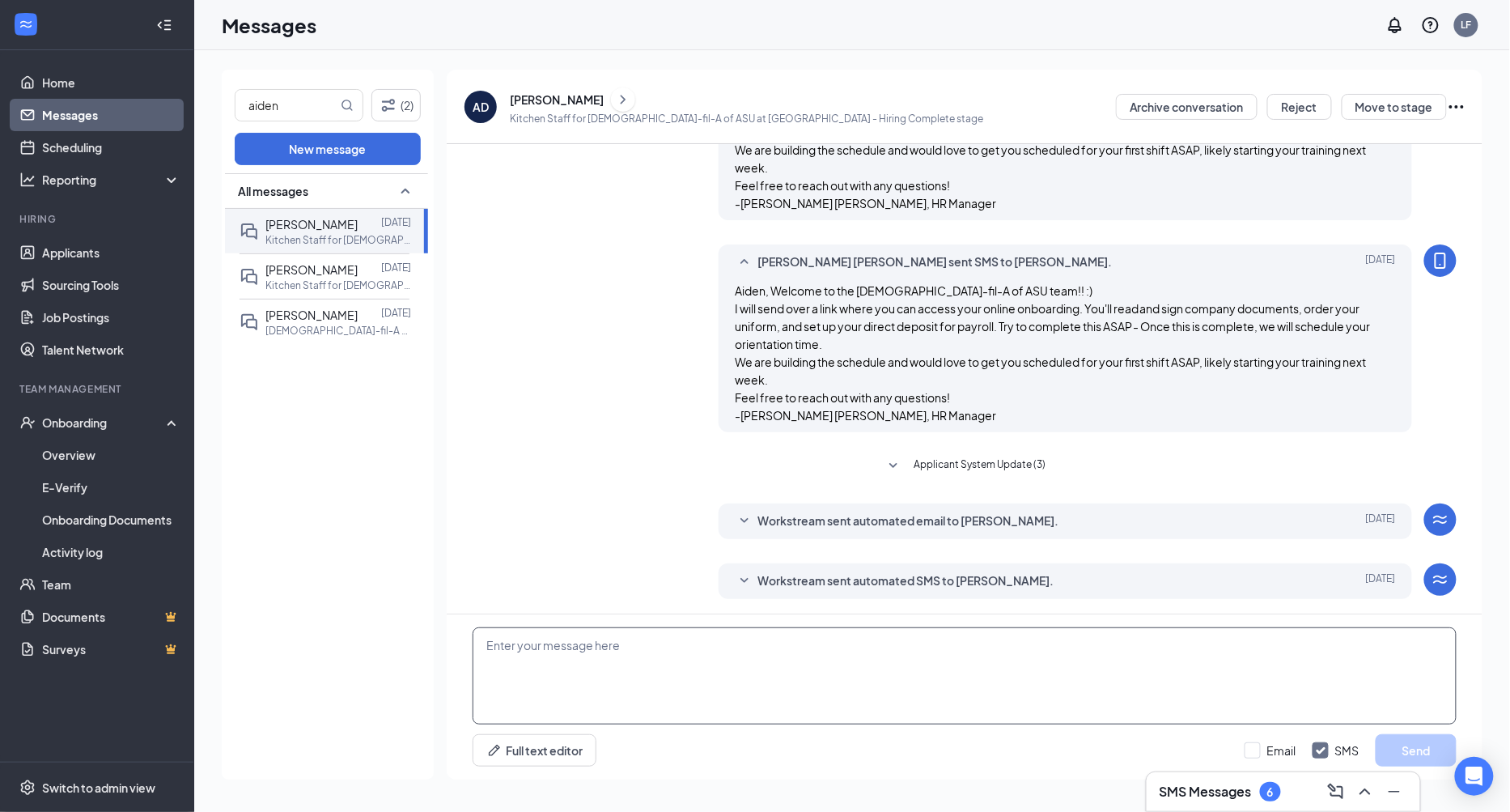
click at [592, 687] on textarea at bounding box center [964, 676] width 984 height 97
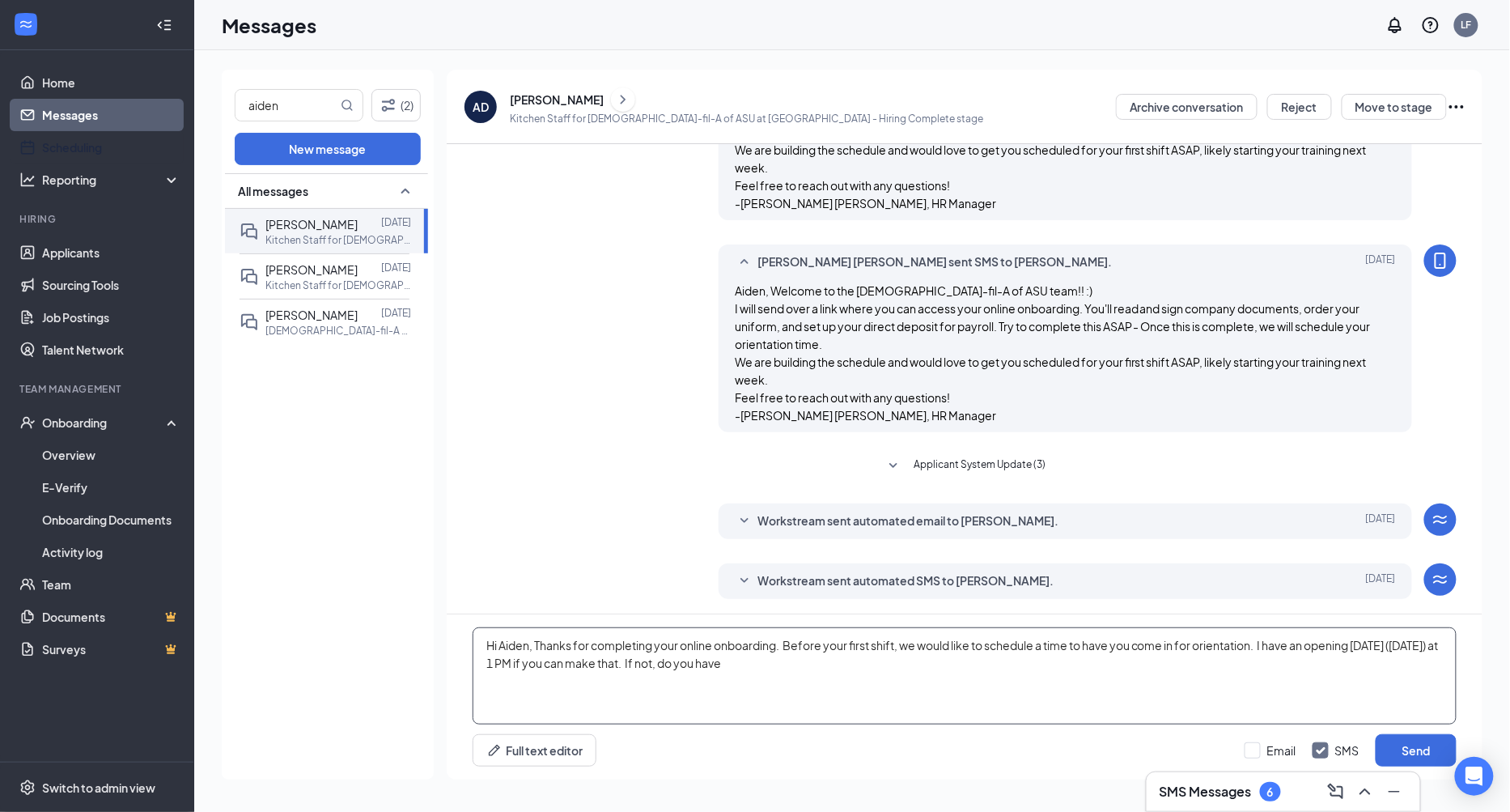
click at [854, 664] on textarea "Hi Aiden, Thanks for completing your online onboarding. Before your first shift…" at bounding box center [964, 676] width 984 height 97
click at [785, 648] on textarea "Hi Aiden, Thanks for completing your online onboarding. Before your first shift…" at bounding box center [964, 676] width 984 height 97
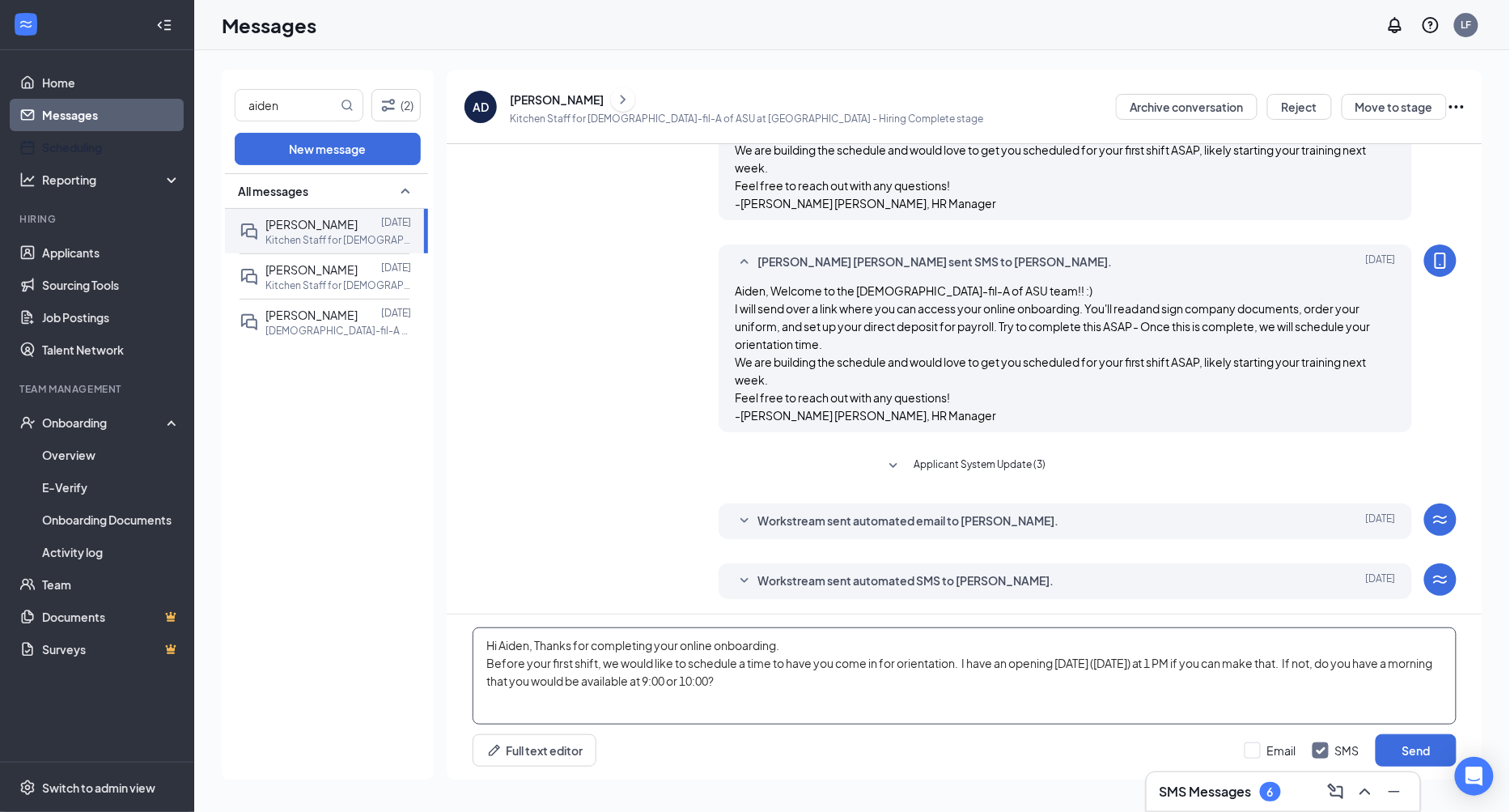
click at [829, 679] on textarea "Hi Aiden, Thanks for completing your online onboarding. Before your first shift…" at bounding box center [964, 676] width 984 height 97
type textarea "Hi Aiden, Thanks for completing your online onboarding. Before your first shift…"
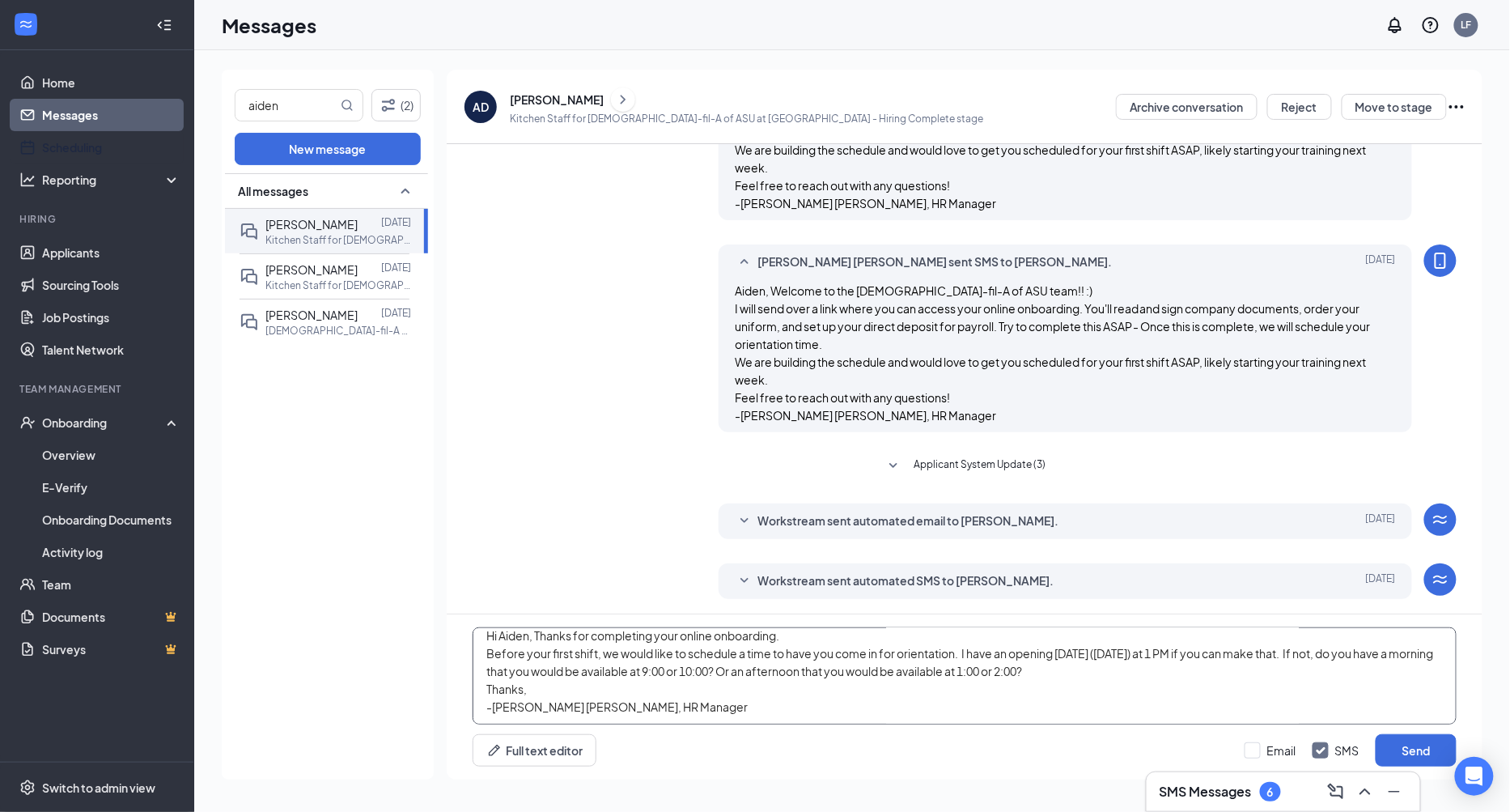
scroll to position [26, 0]
click at [1250, 754] on input "Email" at bounding box center [1270, 749] width 51 height 16
checkbox input "true"
click at [953, 662] on textarea "Hi Aiden, Thanks for completing your online onboarding. Before your first shift…" at bounding box center [964, 676] width 984 height 97
click at [1363, 638] on textarea "Hi Aiden, Thanks for completing your online onboarding. Before your first shift…" at bounding box center [964, 676] width 984 height 97
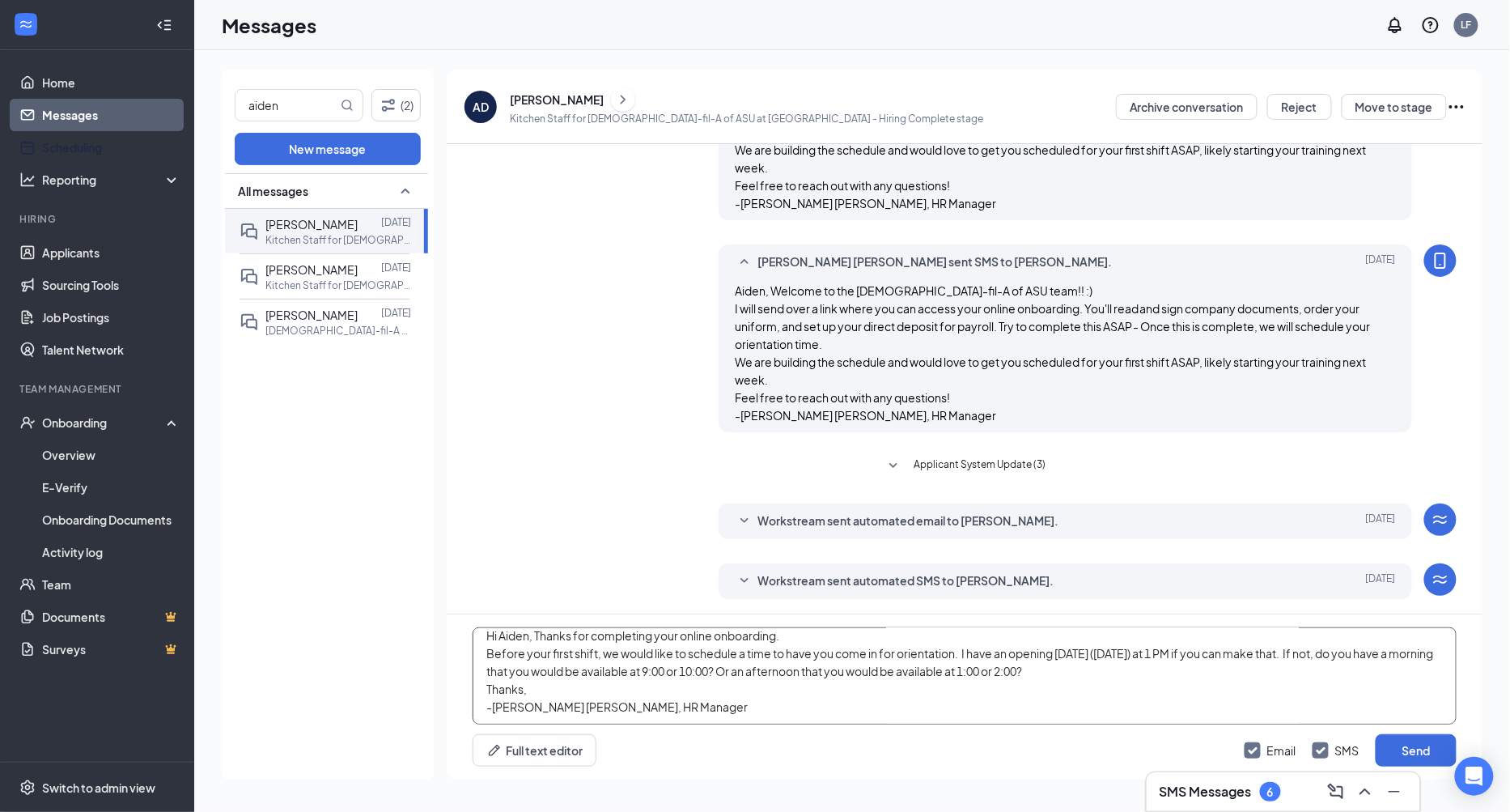
click at [1138, 657] on textarea "Hi Aiden, Thanks for completing your online onboarding. Before your first shift…" at bounding box center [964, 676] width 984 height 97
click at [1445, 748] on button "Send" at bounding box center [1416, 750] width 81 height 33
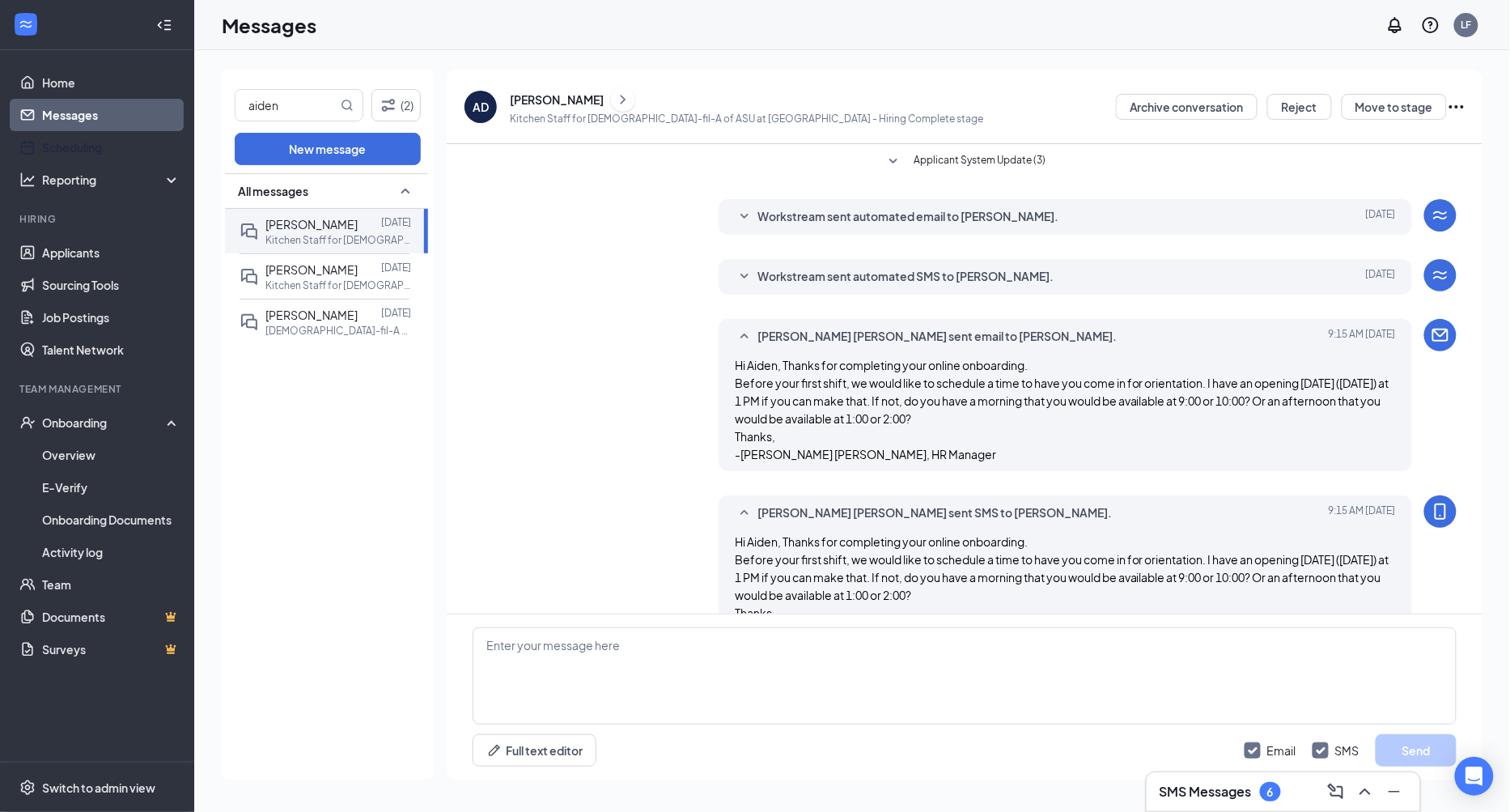
scroll to position [929, 0]
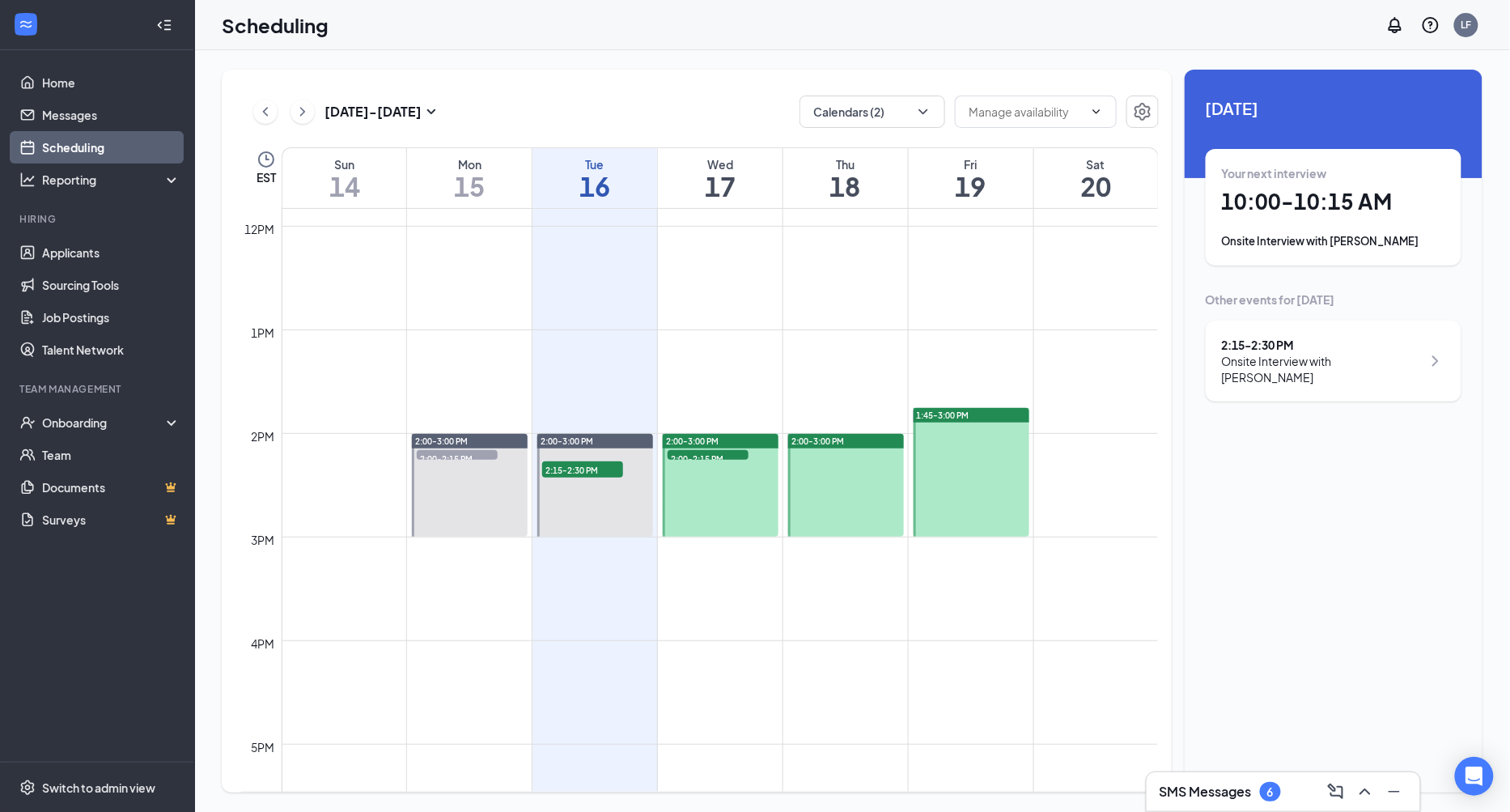
scroll to position [1230, 0]
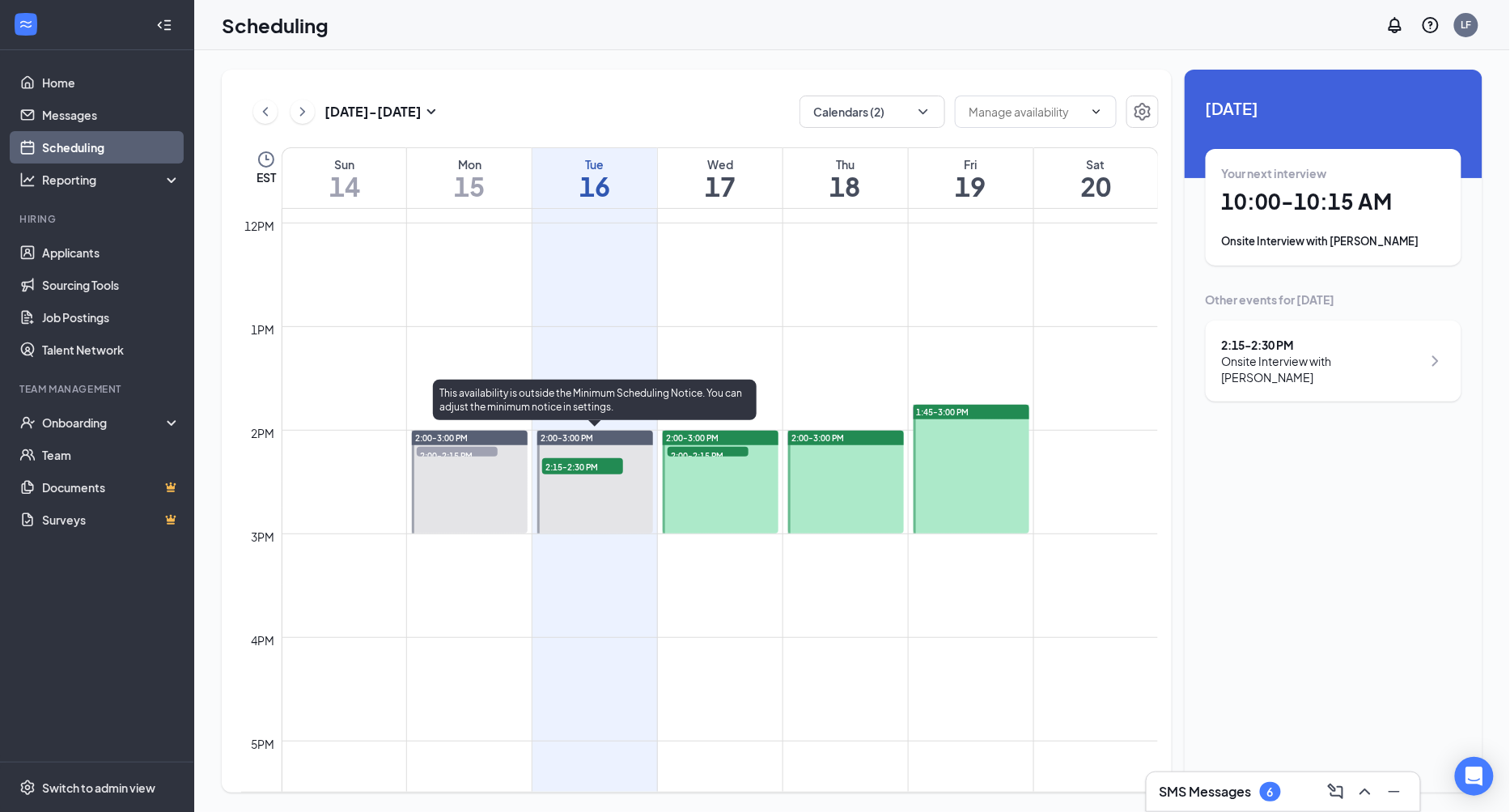
click at [594, 469] on span "2:15-2:30 PM" at bounding box center [582, 465] width 81 height 16
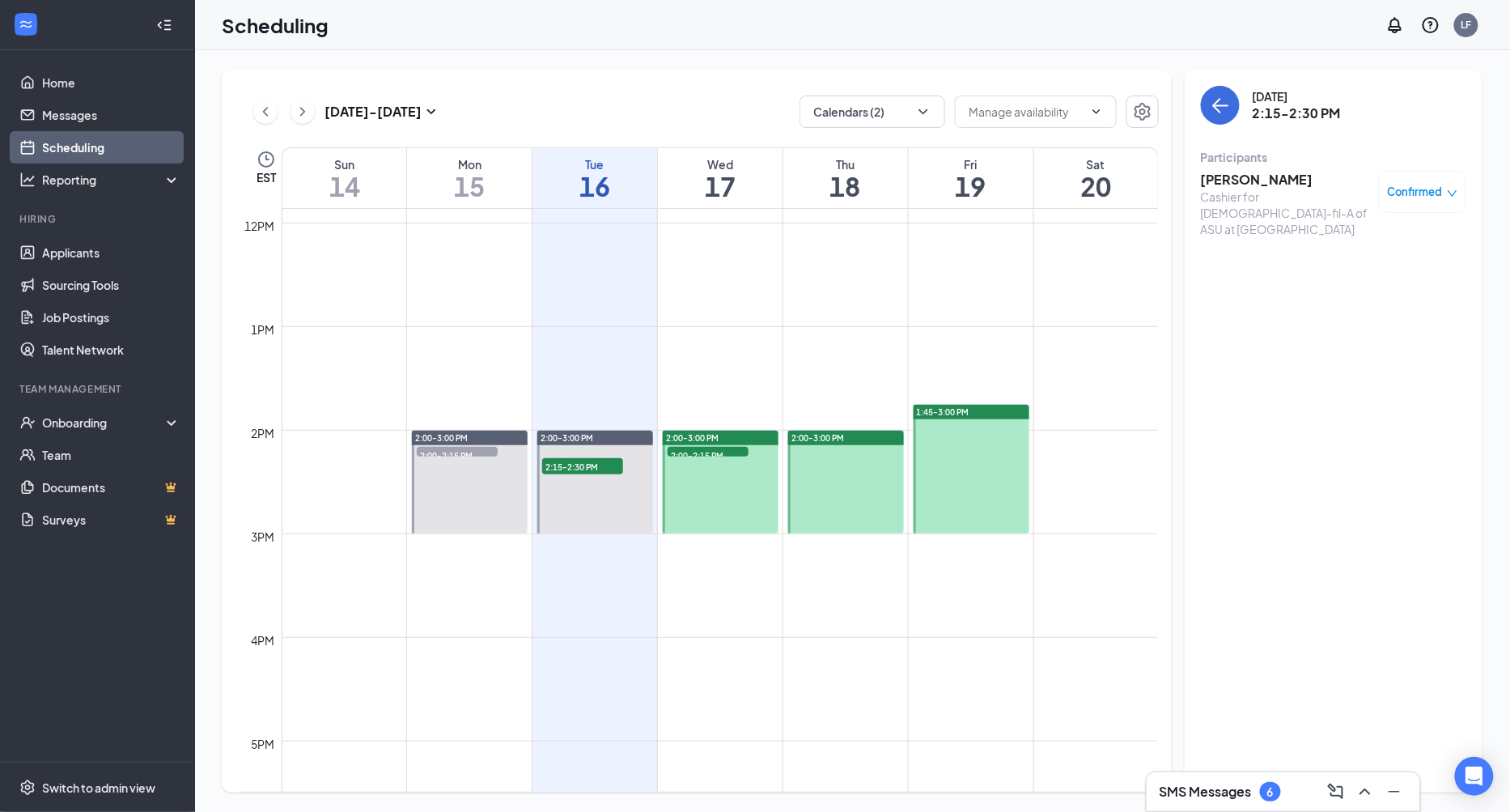
click at [702, 448] on span "2:00-2:15 PM" at bounding box center [708, 454] width 81 height 16
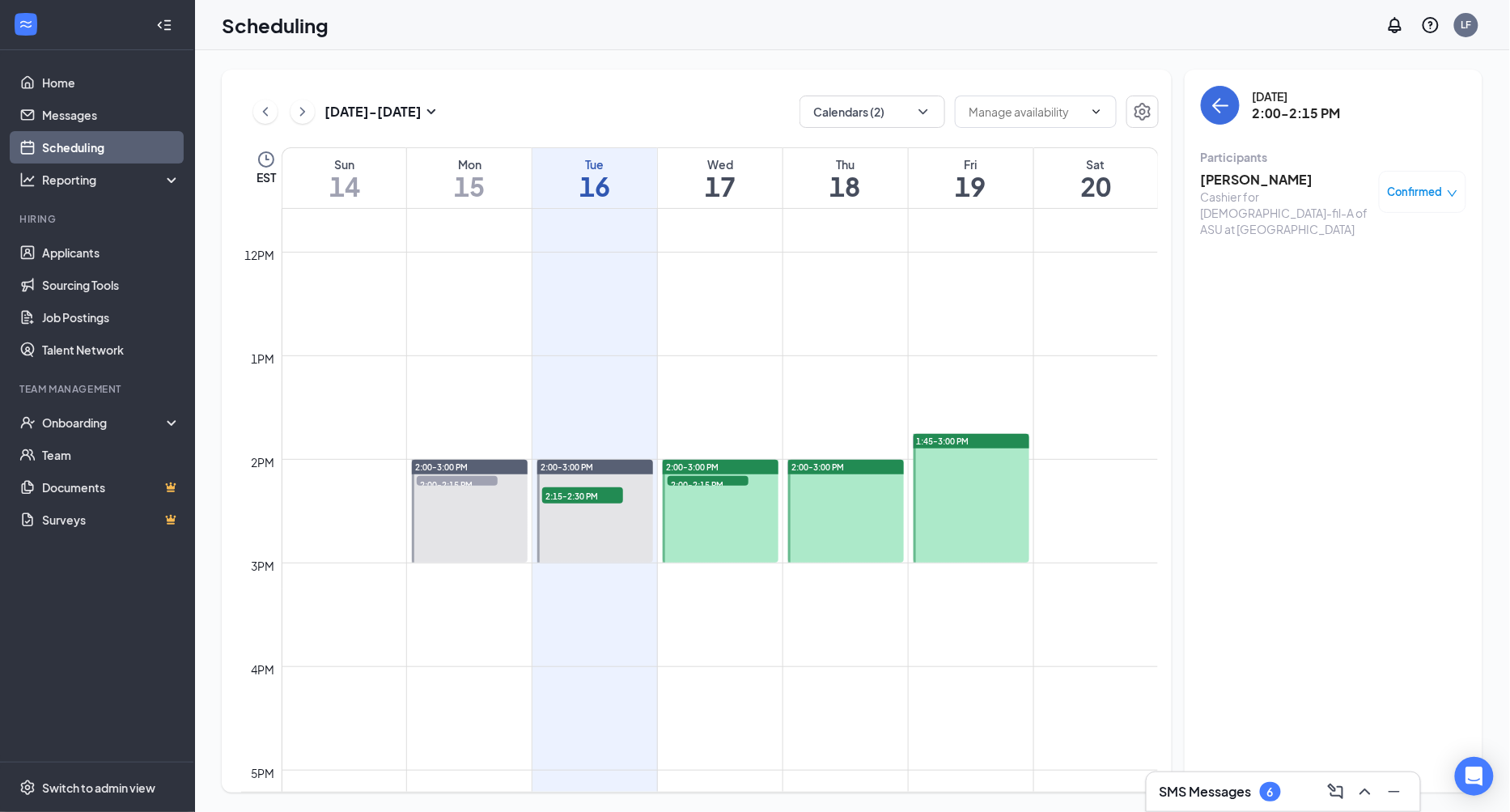
scroll to position [1208, 0]
